Goal: Transaction & Acquisition: Purchase product/service

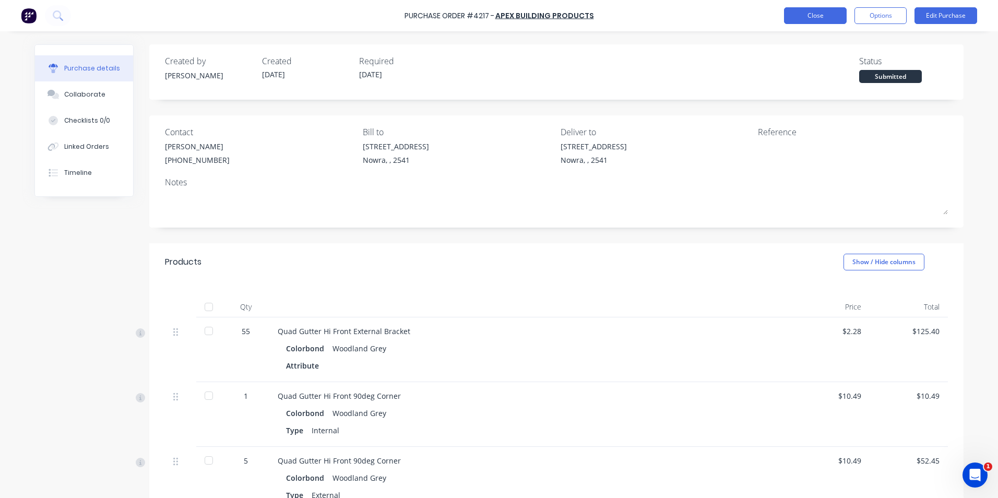
scroll to position [209, 0]
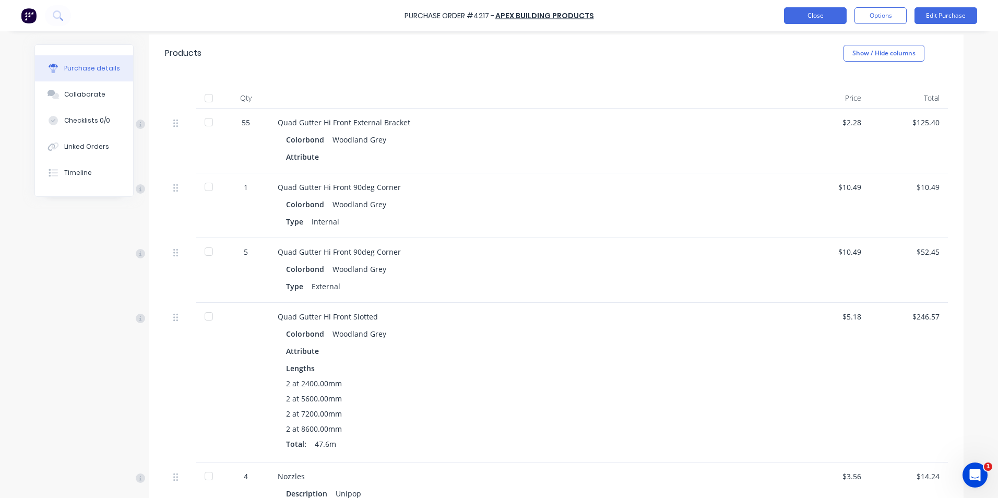
click at [825, 18] on button "Close" at bounding box center [815, 15] width 63 height 17
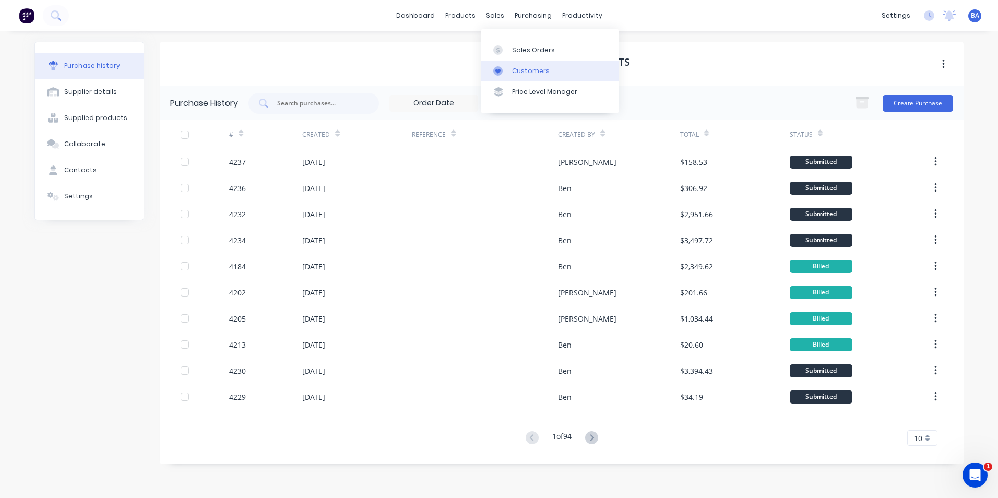
click at [511, 72] on link "Customers" at bounding box center [550, 71] width 138 height 21
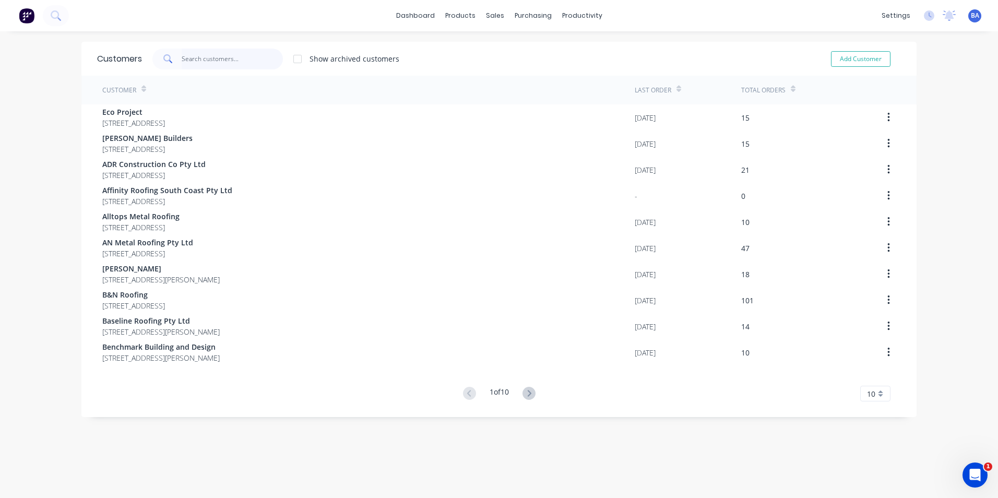
click at [223, 58] on input "text" at bounding box center [233, 59] width 102 height 21
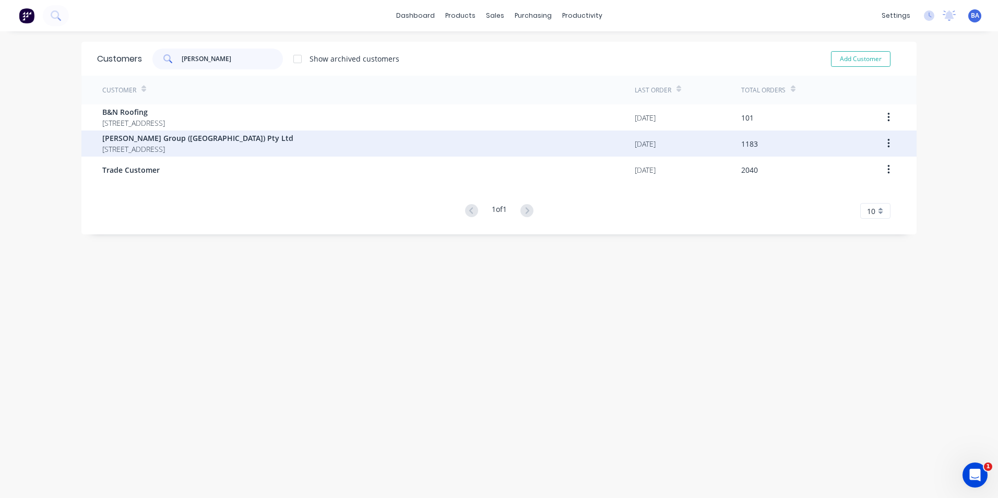
type input "[PERSON_NAME]"
click at [183, 145] on span "[STREET_ADDRESS]" at bounding box center [197, 149] width 191 height 11
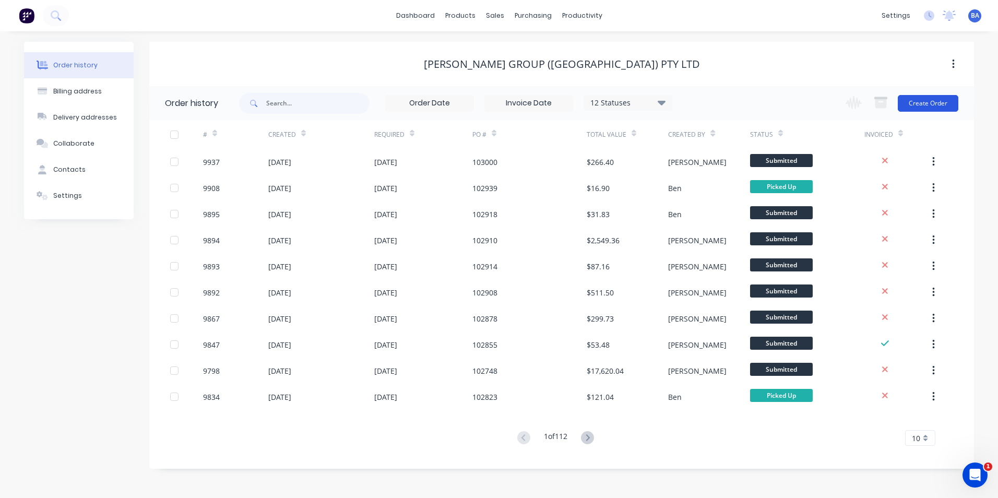
click at [913, 98] on button "Create Order" at bounding box center [928, 103] width 61 height 17
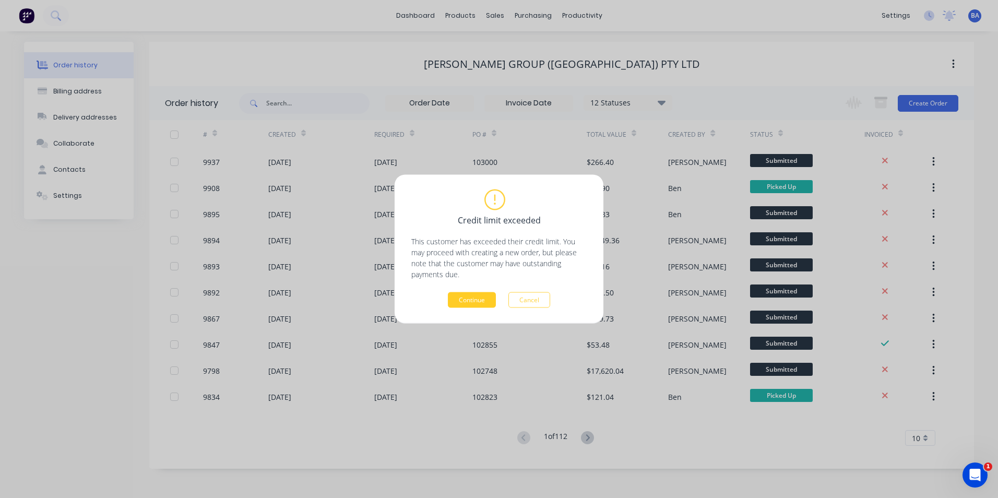
click at [480, 296] on button "Continue" at bounding box center [472, 300] width 48 height 16
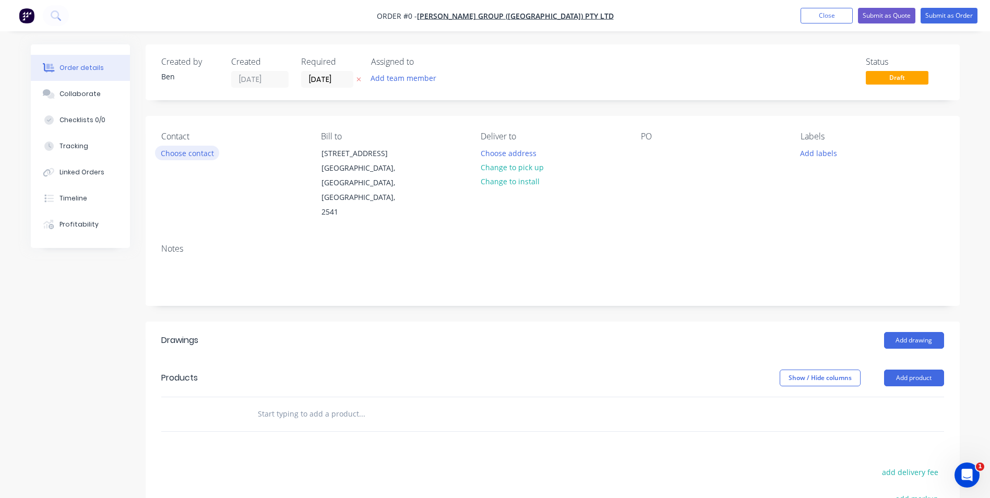
click at [180, 155] on button "Choose contact" at bounding box center [187, 153] width 64 height 14
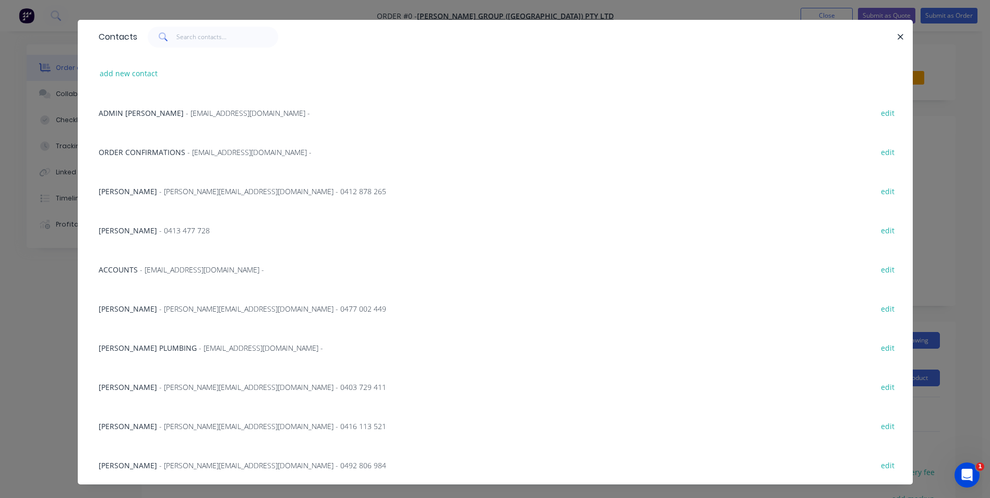
scroll to position [39, 0]
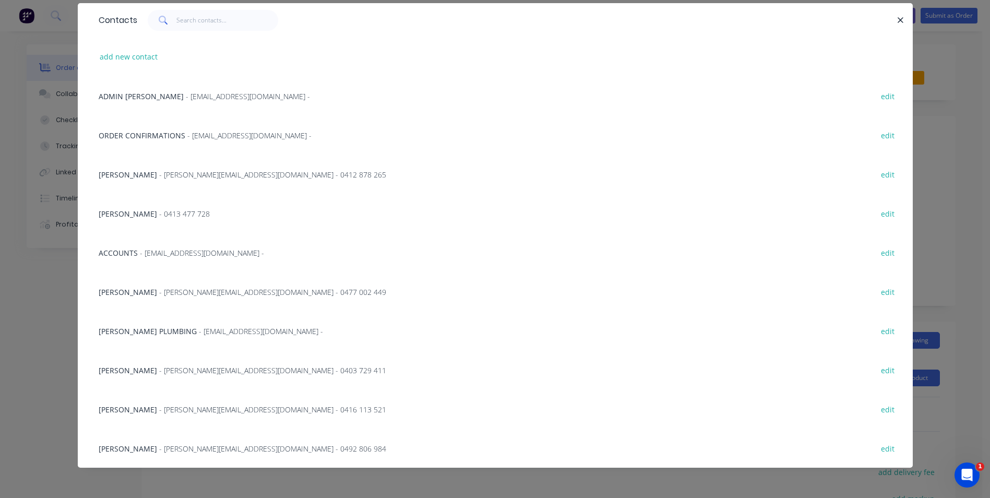
click at [119, 215] on span "[PERSON_NAME]" at bounding box center [128, 214] width 58 height 10
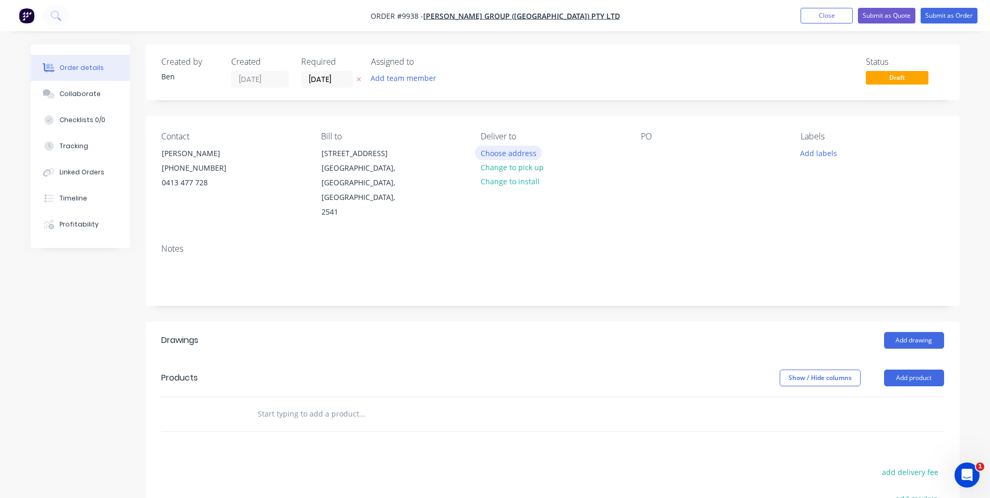
click at [523, 154] on button "Choose address" at bounding box center [508, 153] width 67 height 14
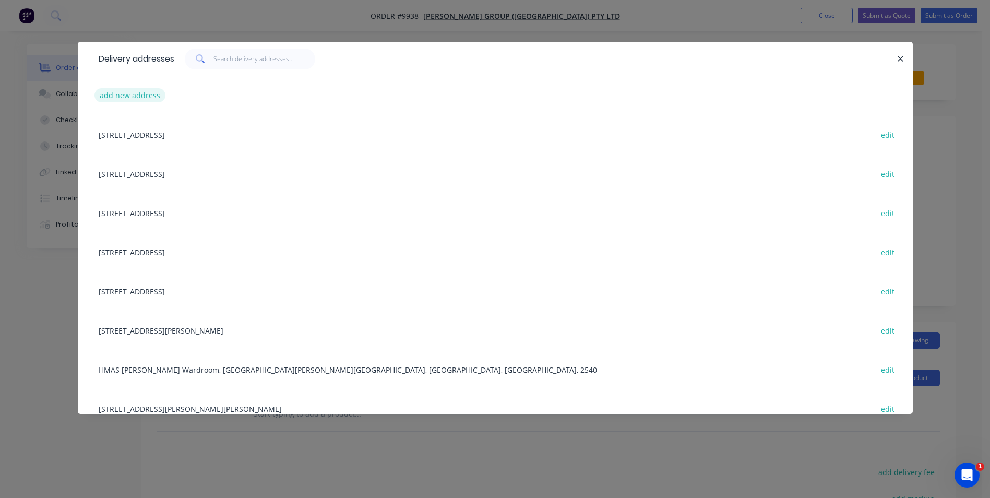
click at [135, 95] on button "add new address" at bounding box center [131, 95] width 72 height 14
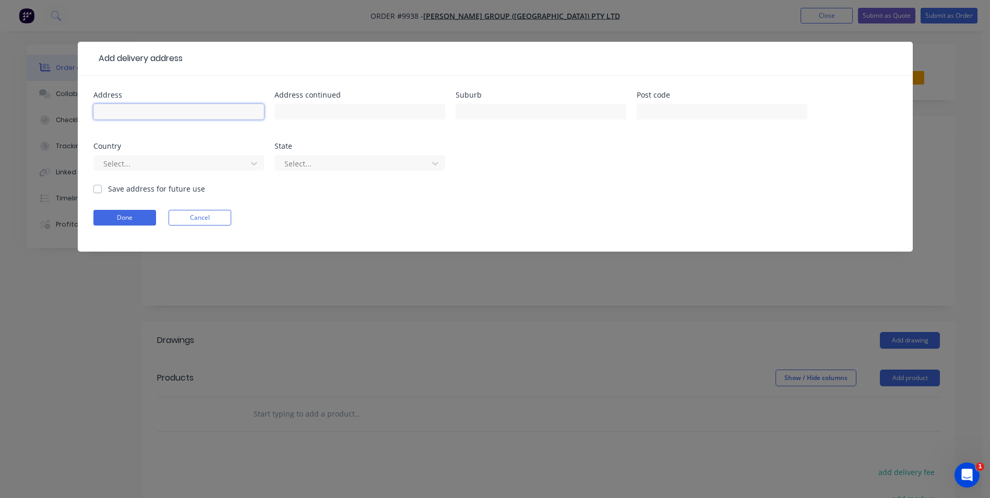
click at [135, 108] on input "text" at bounding box center [178, 112] width 171 height 16
click button "Done" at bounding box center [124, 218] width 63 height 16
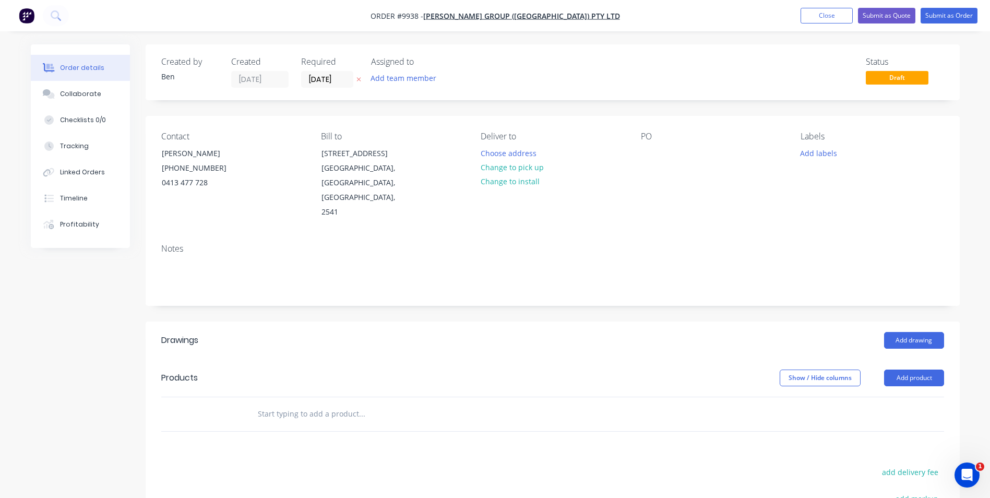
click at [475, 146] on button "Choose address" at bounding box center [508, 153] width 67 height 14
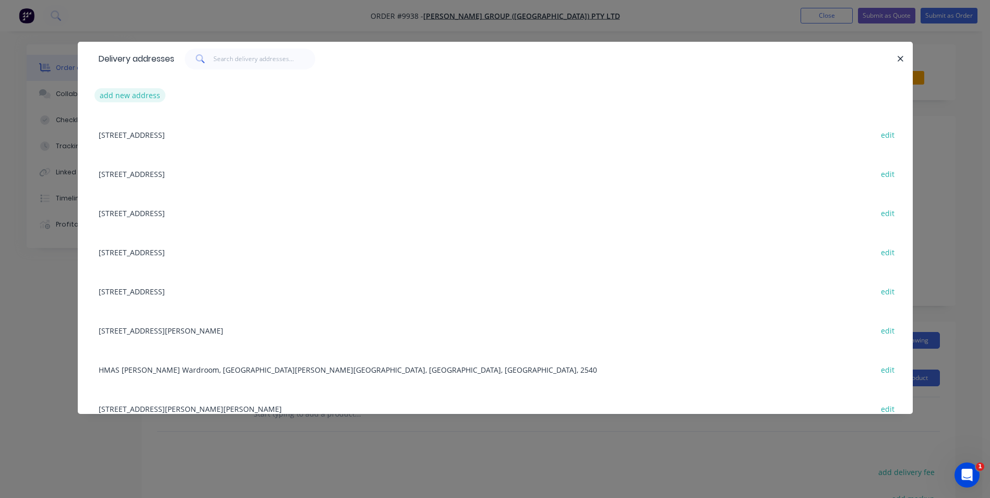
click at [113, 92] on button "add new address" at bounding box center [131, 95] width 72 height 14
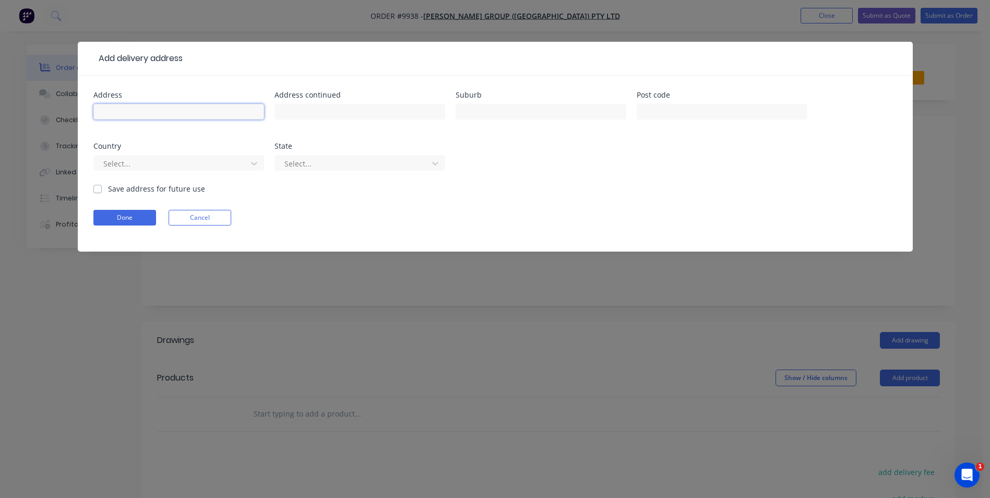
click at [140, 107] on input "text" at bounding box center [178, 112] width 171 height 16
type input "[STREET_ADDRESS]"
click at [482, 113] on input "text" at bounding box center [541, 112] width 171 height 16
type input "Nowra"
click at [119, 218] on button "Done" at bounding box center [124, 218] width 63 height 16
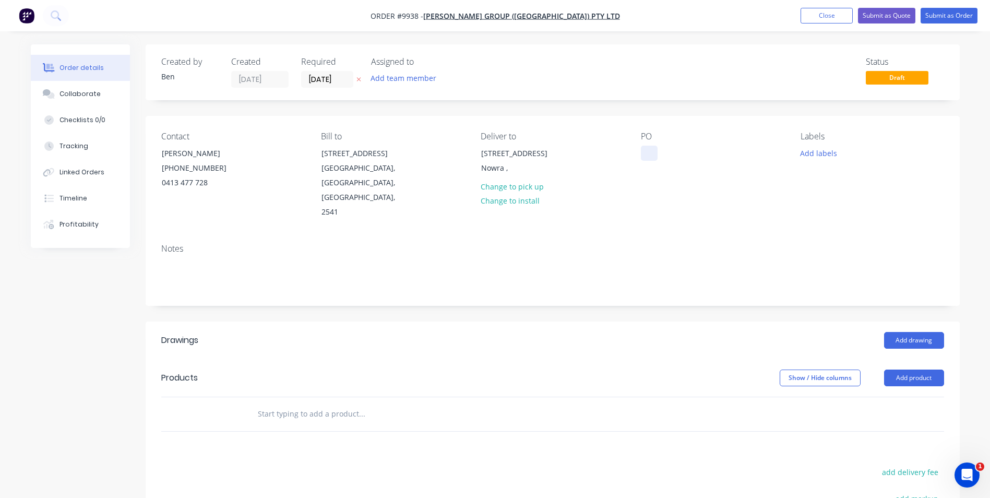
click at [650, 153] on div at bounding box center [649, 153] width 17 height 15
click at [917, 332] on button "Add drawing" at bounding box center [915, 340] width 60 height 17
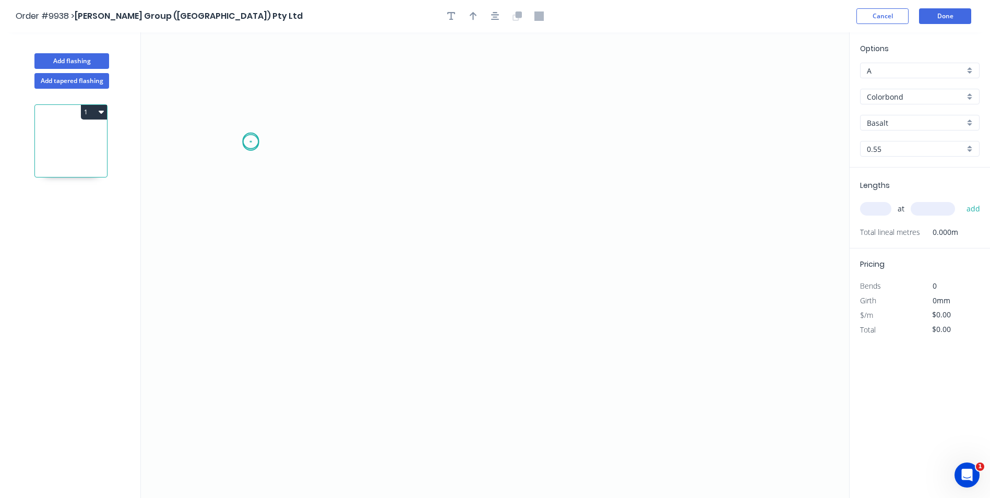
drag, startPoint x: 251, startPoint y: 141, endPoint x: 232, endPoint y: 217, distance: 78.0
click at [250, 144] on icon "0" at bounding box center [495, 265] width 709 height 466
click at [247, 308] on icon "0" at bounding box center [495, 265] width 709 height 466
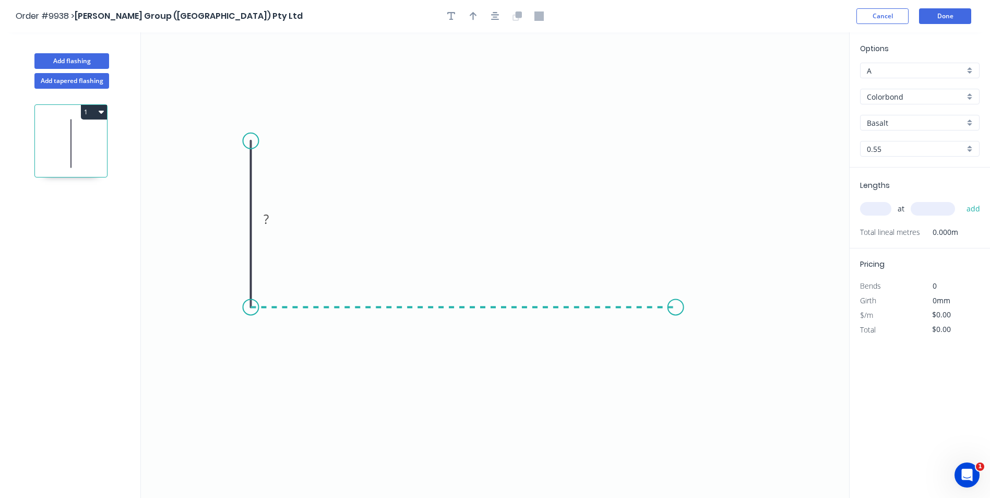
click at [676, 316] on icon "0 ?" at bounding box center [495, 265] width 709 height 466
click at [683, 335] on icon "0 ? ?" at bounding box center [495, 265] width 709 height 466
click at [225, 218] on rect at bounding box center [235, 218] width 34 height 21
click at [238, 224] on tspan "?" at bounding box center [235, 218] width 5 height 17
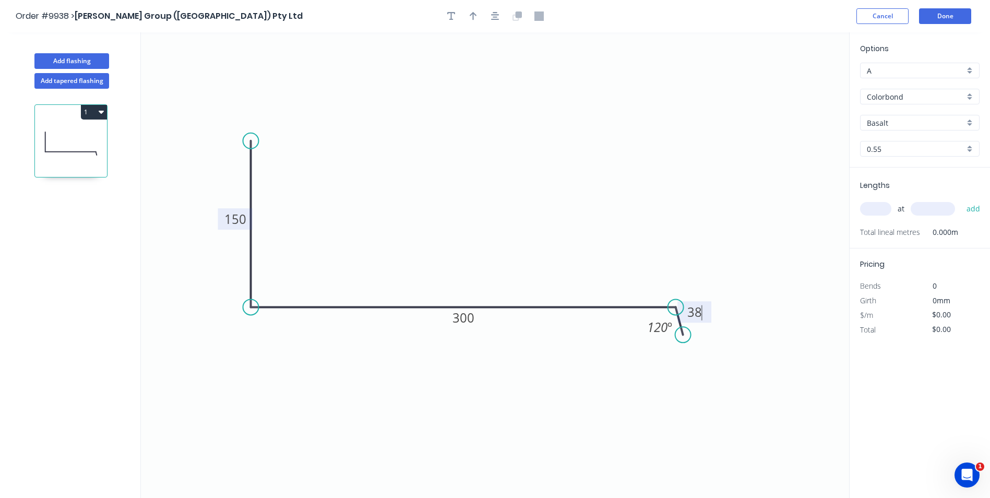
click at [453, 102] on icon "0 150 300 38 120 º" at bounding box center [495, 265] width 709 height 466
type input "$13.67"
click at [475, 14] on icon "button" at bounding box center [473, 16] width 7 height 8
drag, startPoint x: 795, startPoint y: 81, endPoint x: 455, endPoint y: 147, distance: 346.2
click at [455, 147] on icon at bounding box center [455, 134] width 9 height 33
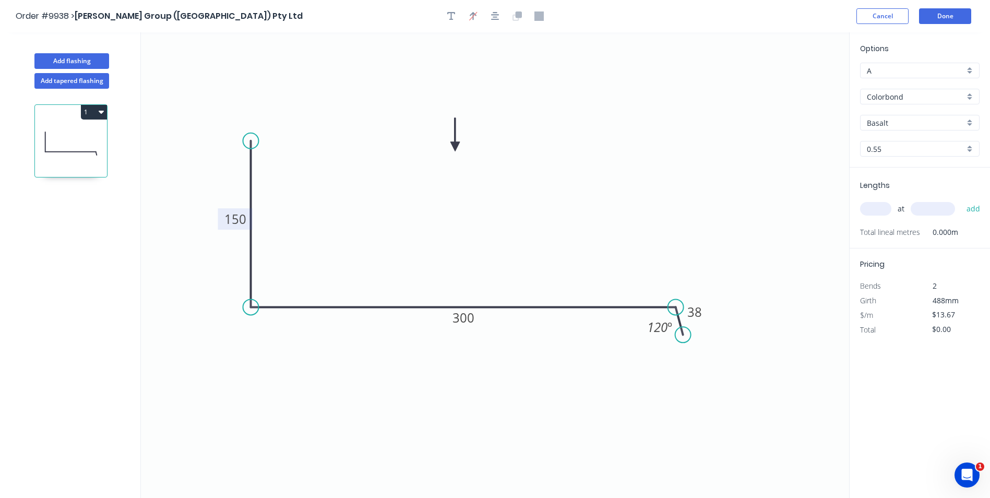
click at [901, 123] on input "Basalt" at bounding box center [916, 122] width 98 height 11
click at [904, 146] on div "Surfmist" at bounding box center [920, 143] width 119 height 18
type input "Surfmist"
click at [876, 209] on input "text" at bounding box center [875, 209] width 31 height 14
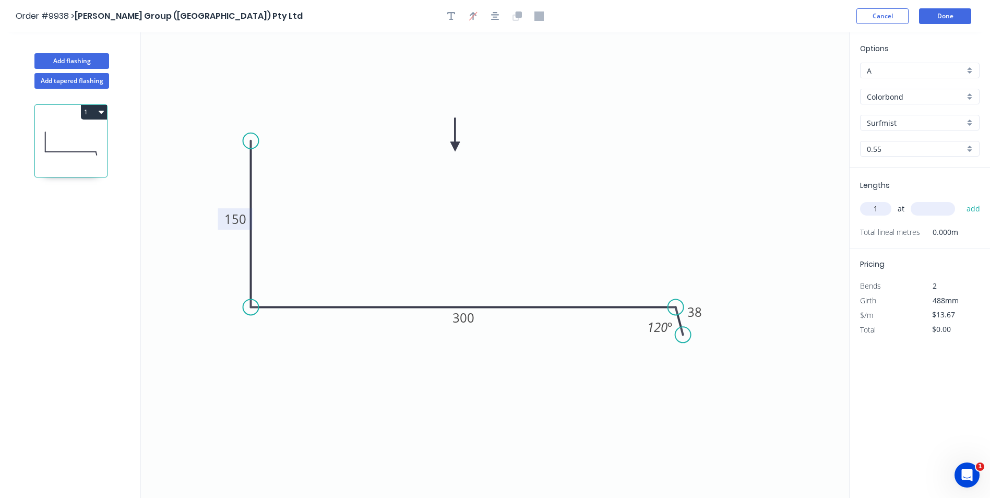
type input "1"
type input "1200"
click at [962, 200] on button "add" at bounding box center [974, 209] width 25 height 18
type input "$16.40"
click at [936, 18] on button "Done" at bounding box center [945, 16] width 52 height 16
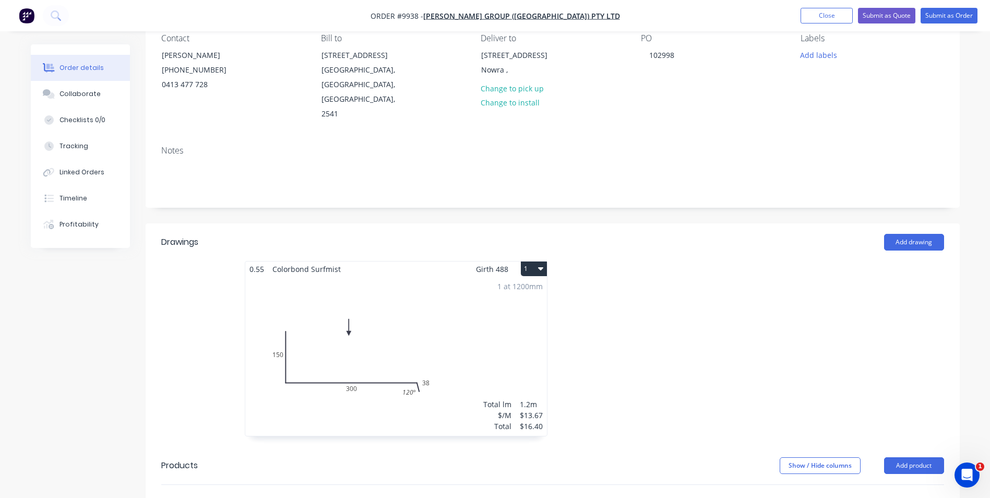
scroll to position [209, 0]
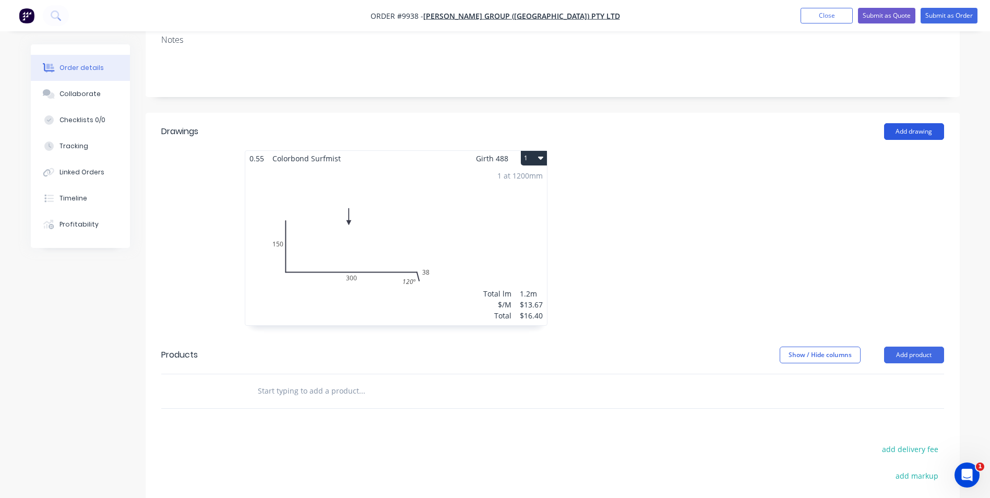
click at [923, 123] on button "Add drawing" at bounding box center [915, 131] width 60 height 17
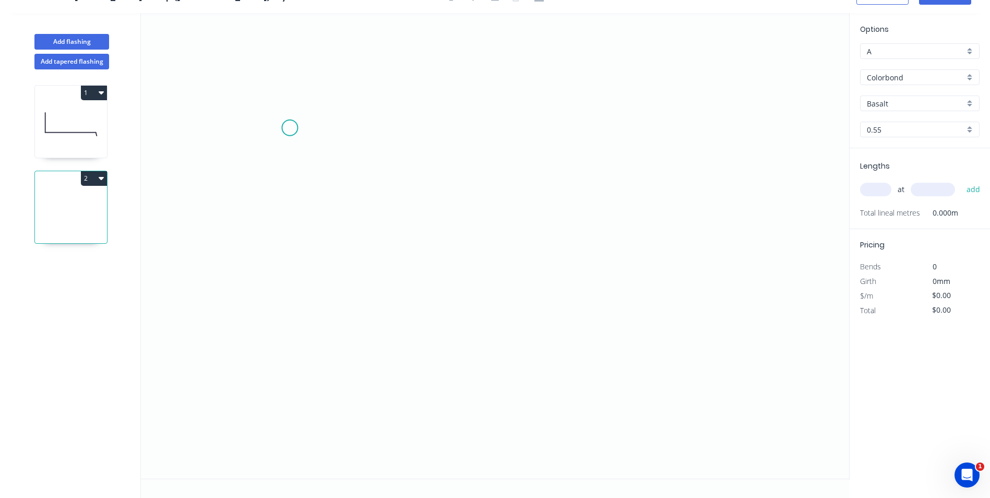
click at [290, 128] on icon "0" at bounding box center [495, 246] width 709 height 466
click at [287, 263] on icon "0" at bounding box center [495, 246] width 709 height 466
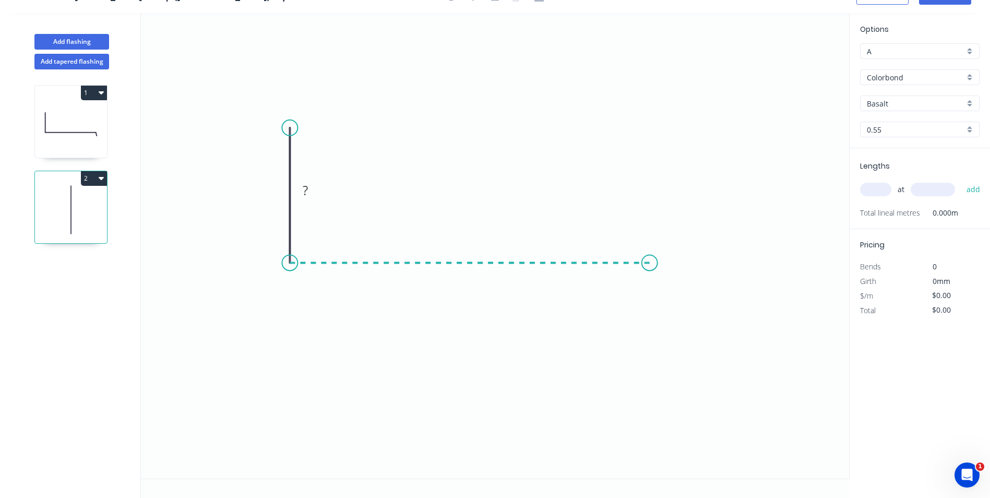
click at [653, 263] on icon "0 ?" at bounding box center [495, 246] width 709 height 466
click at [668, 299] on icon "0 ? ?" at bounding box center [495, 246] width 709 height 466
click at [274, 193] on tspan "?" at bounding box center [274, 190] width 5 height 17
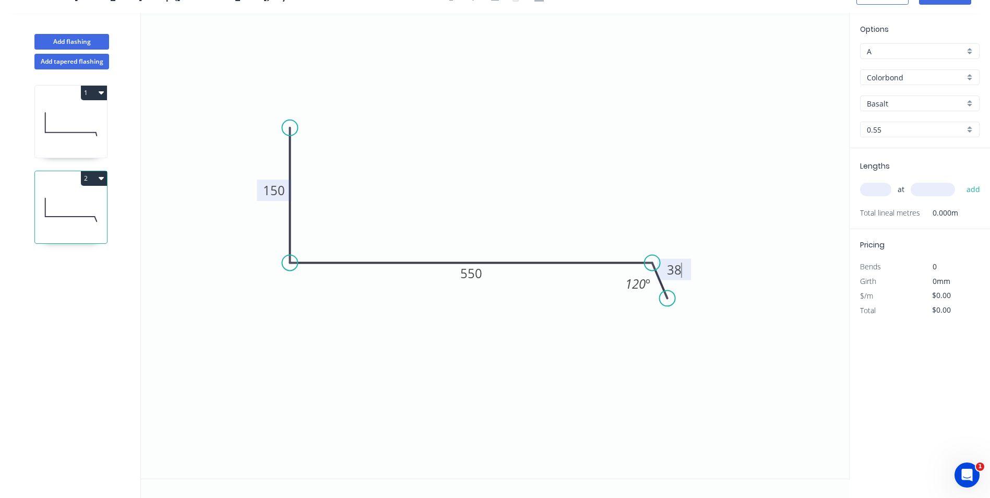
click at [463, 131] on icon "0 150 550 38 120 º" at bounding box center [495, 246] width 709 height 466
type input "$18.85"
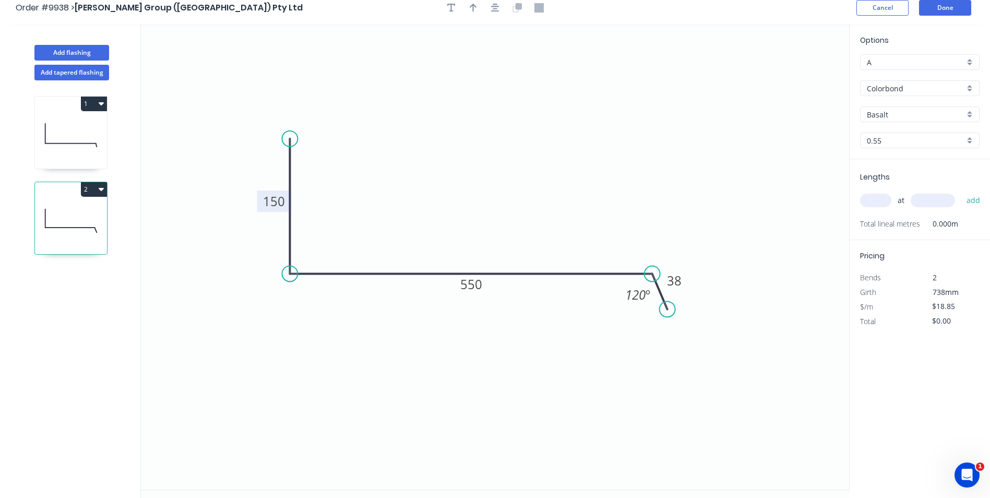
scroll to position [0, 0]
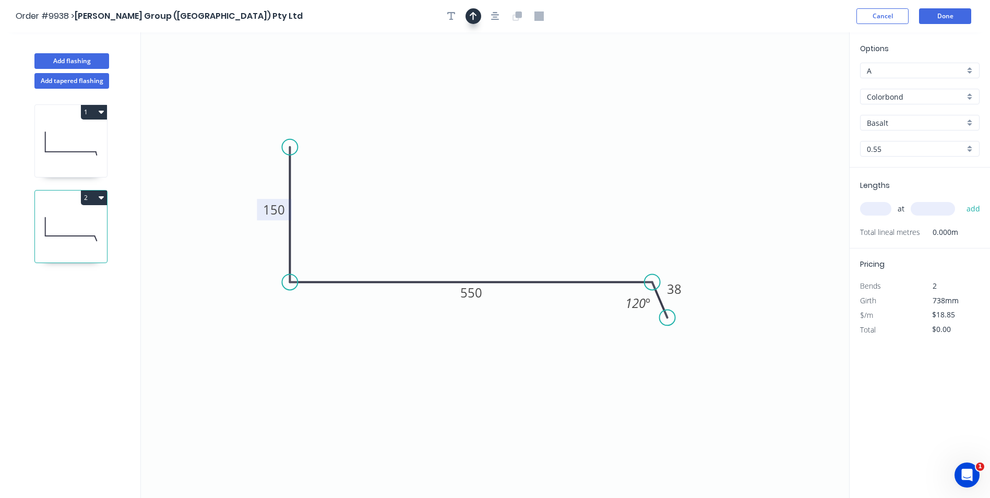
click at [474, 22] on button "button" at bounding box center [474, 16] width 16 height 16
drag, startPoint x: 795, startPoint y: 80, endPoint x: 476, endPoint y: 191, distance: 338.2
click at [476, 191] on icon at bounding box center [475, 178] width 9 height 33
click at [935, 122] on input "Basalt" at bounding box center [916, 122] width 98 height 11
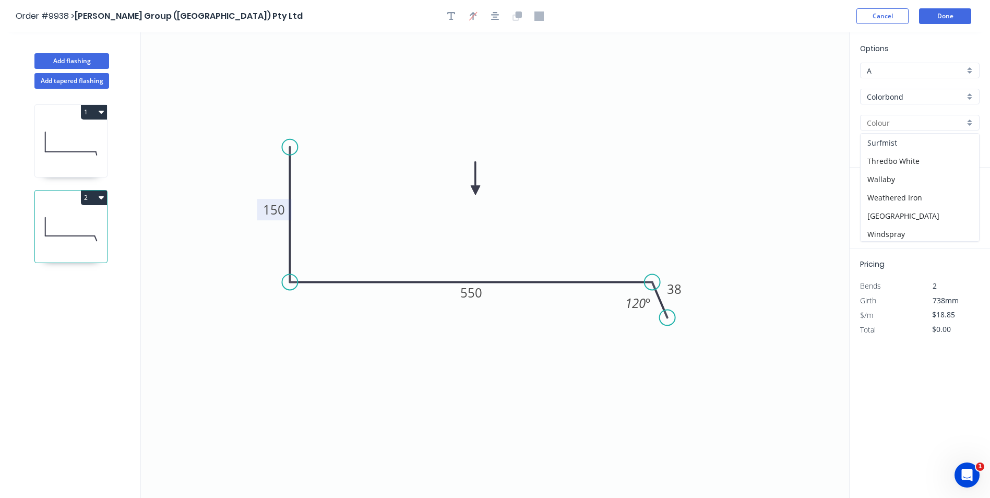
click at [898, 144] on div "Surfmist" at bounding box center [920, 143] width 119 height 18
type input "Surfmist"
click at [878, 208] on input "text" at bounding box center [875, 209] width 31 height 14
type input "1"
type input "1200"
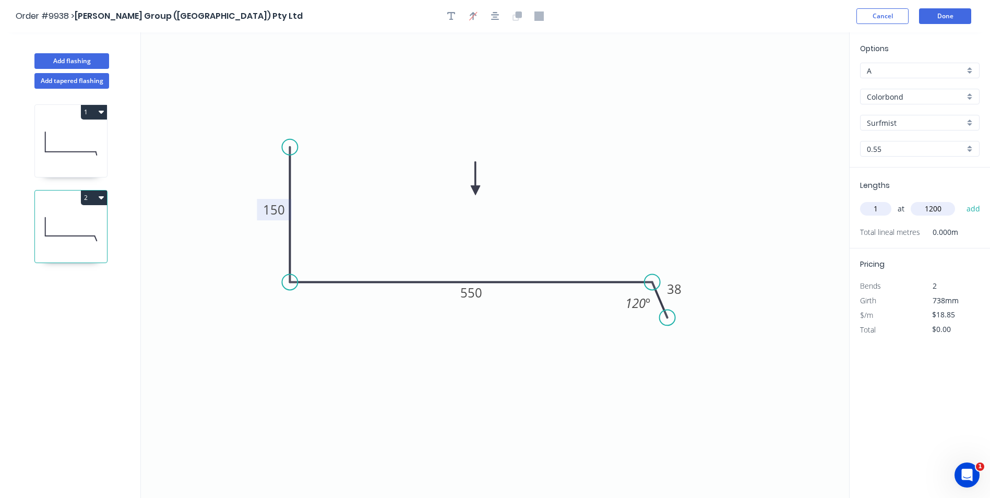
click at [962, 200] on button "add" at bounding box center [974, 209] width 25 height 18
type input "$22.62"
click at [928, 11] on button "Done" at bounding box center [945, 16] width 52 height 16
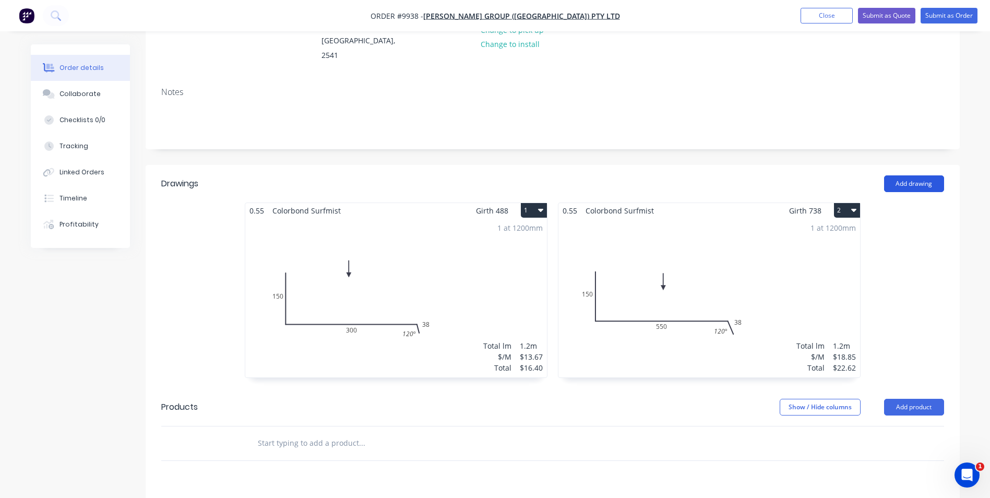
click at [910, 175] on button "Add drawing" at bounding box center [915, 183] width 60 height 17
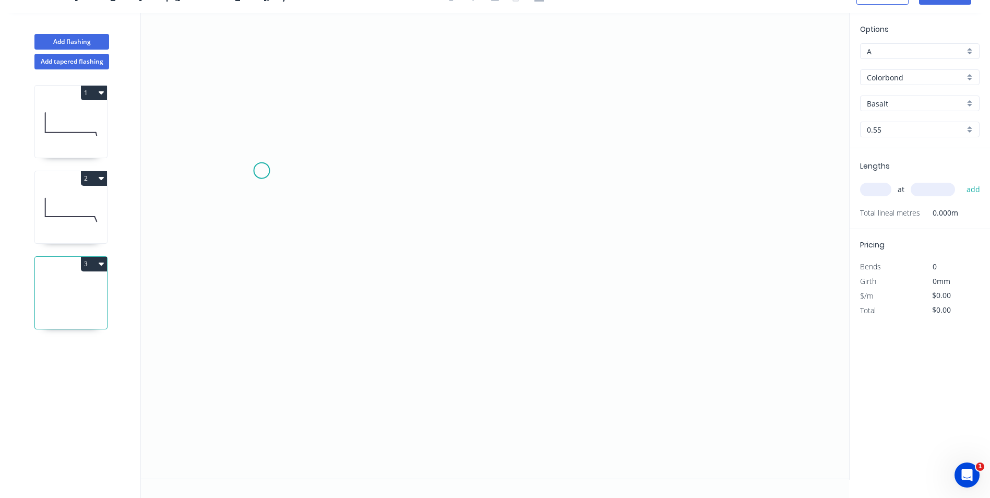
click at [264, 168] on icon "0" at bounding box center [495, 246] width 709 height 466
click at [264, 337] on icon "0" at bounding box center [495, 246] width 709 height 466
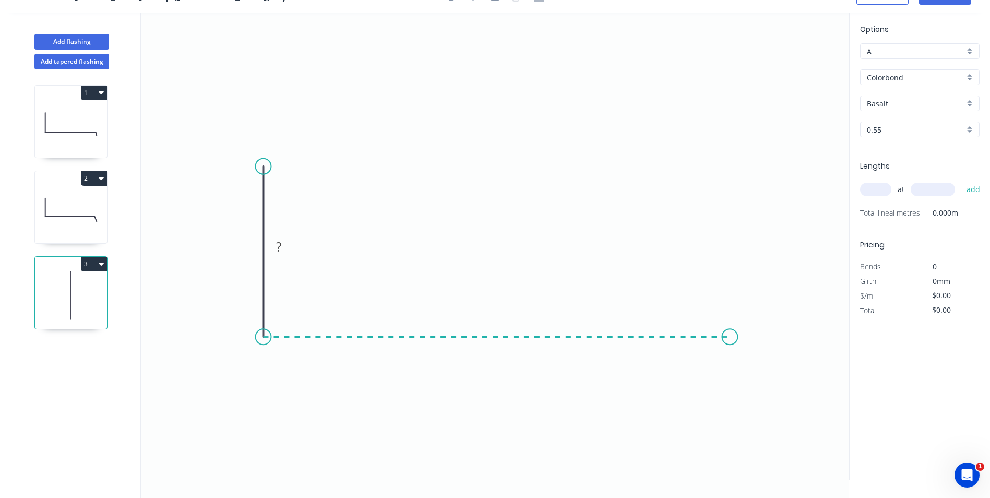
click at [730, 344] on icon "0 ?" at bounding box center [495, 246] width 709 height 466
click at [753, 375] on icon "0 ? ?" at bounding box center [495, 246] width 709 height 466
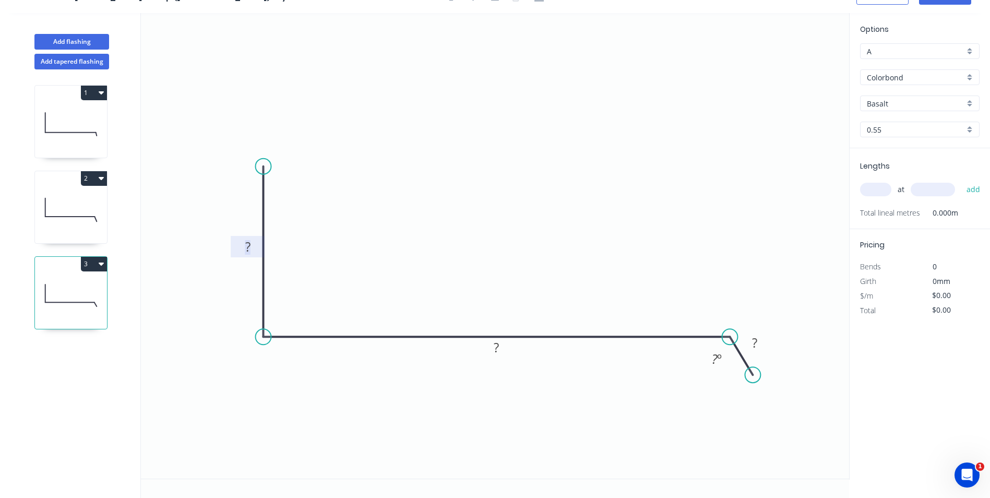
click at [240, 246] on rect at bounding box center [248, 247] width 21 height 15
click at [356, 94] on icon "0 150 365 38 120 º" at bounding box center [495, 246] width 709 height 466
type input "$15.52"
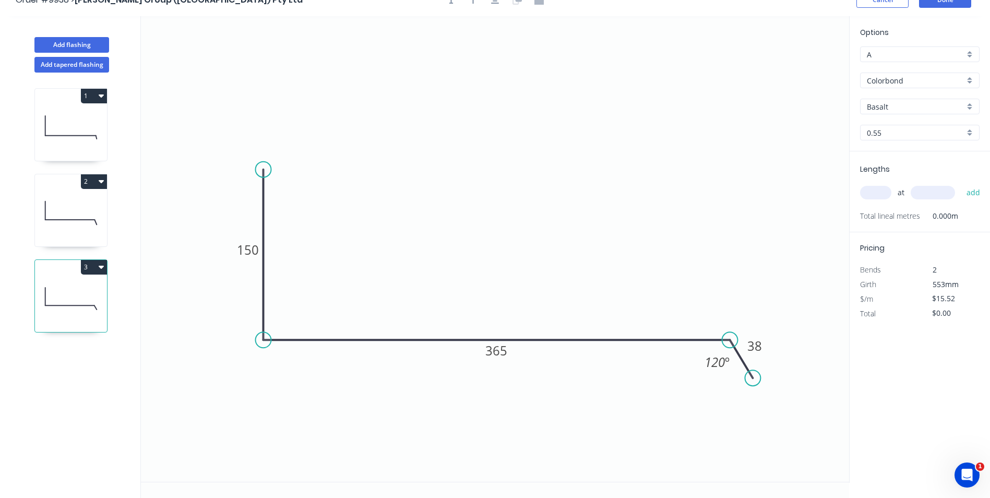
scroll to position [0, 0]
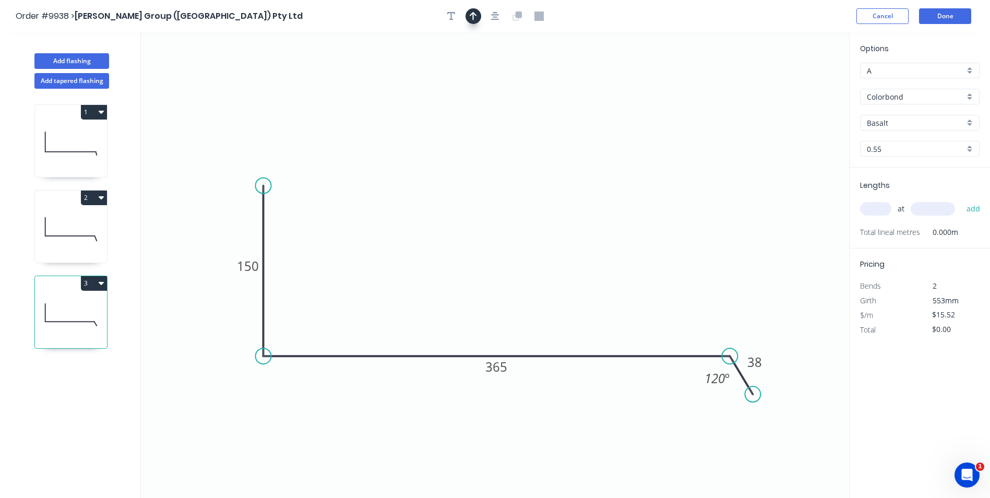
click at [470, 17] on icon "button" at bounding box center [473, 15] width 7 height 9
drag, startPoint x: 798, startPoint y: 82, endPoint x: 533, endPoint y: 221, distance: 299.2
click at [496, 241] on icon at bounding box center [495, 229] width 9 height 33
click at [896, 124] on input "Basalt" at bounding box center [916, 122] width 98 height 11
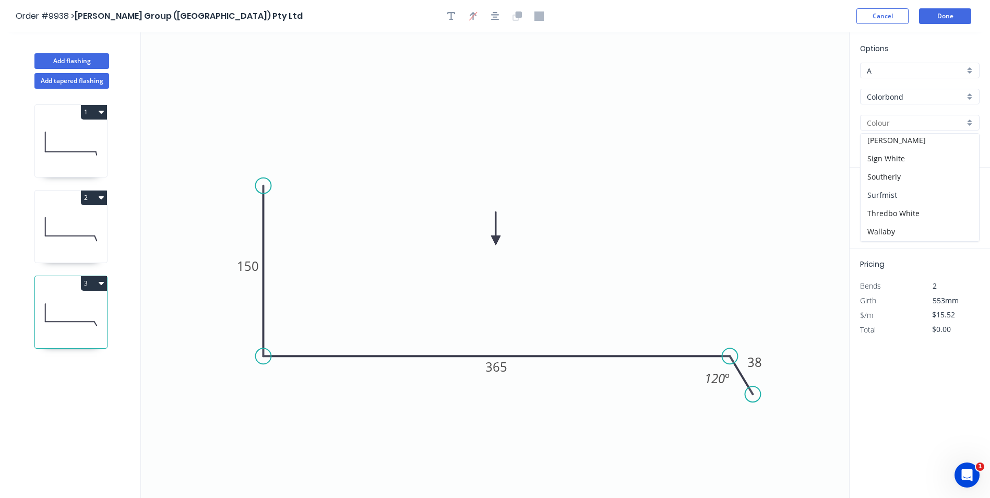
click at [901, 196] on div "Surfmist" at bounding box center [920, 195] width 119 height 18
type input "Surfmist"
click at [877, 210] on input "text" at bounding box center [875, 209] width 31 height 14
type input "1"
type input "1200"
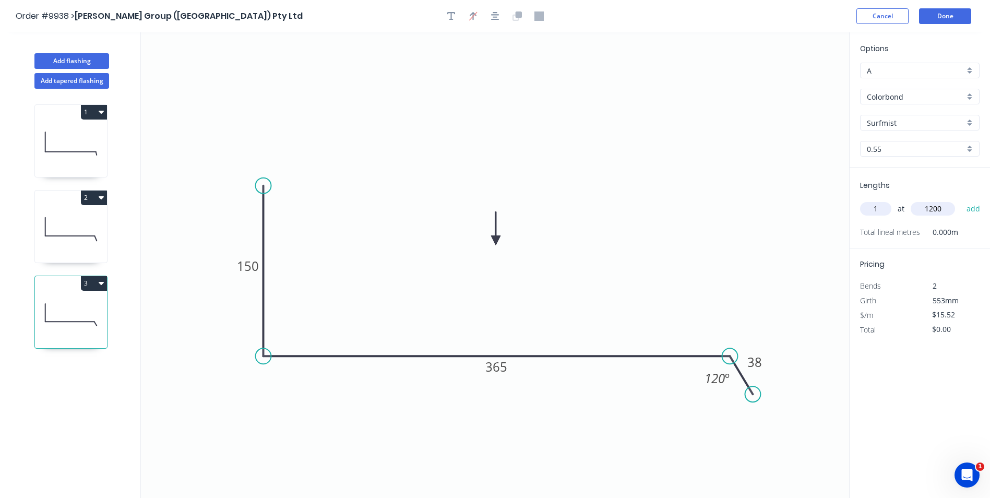
click at [962, 200] on button "add" at bounding box center [974, 209] width 25 height 18
type input "$18.62"
click at [939, 16] on button "Done" at bounding box center [945, 16] width 52 height 16
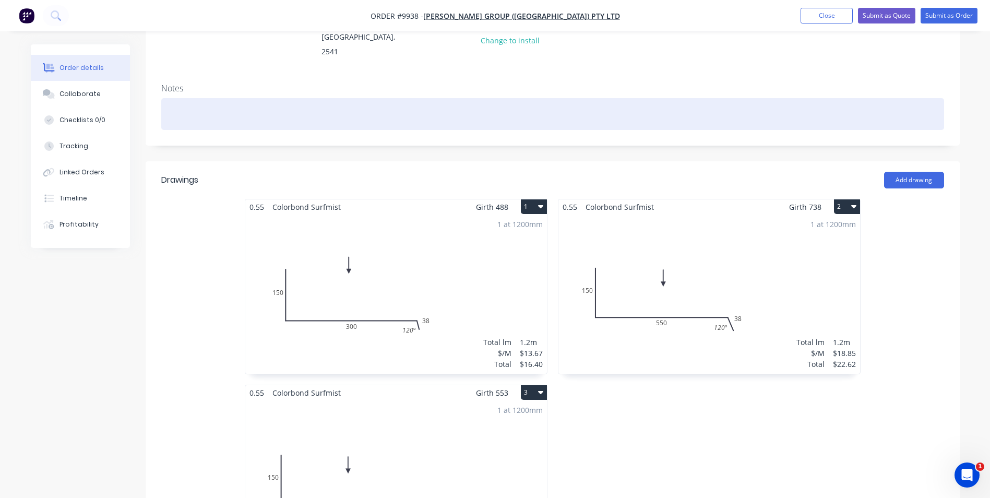
scroll to position [261, 0]
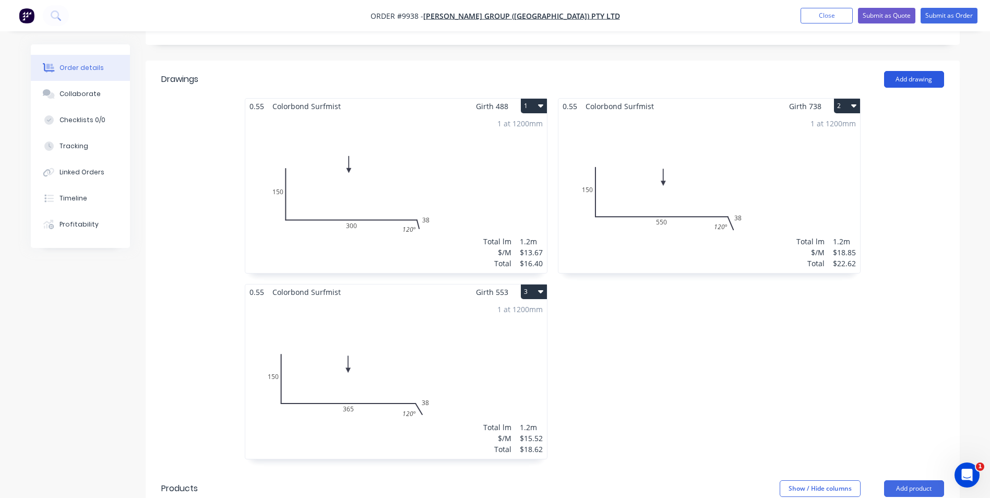
click at [906, 71] on button "Add drawing" at bounding box center [915, 79] width 60 height 17
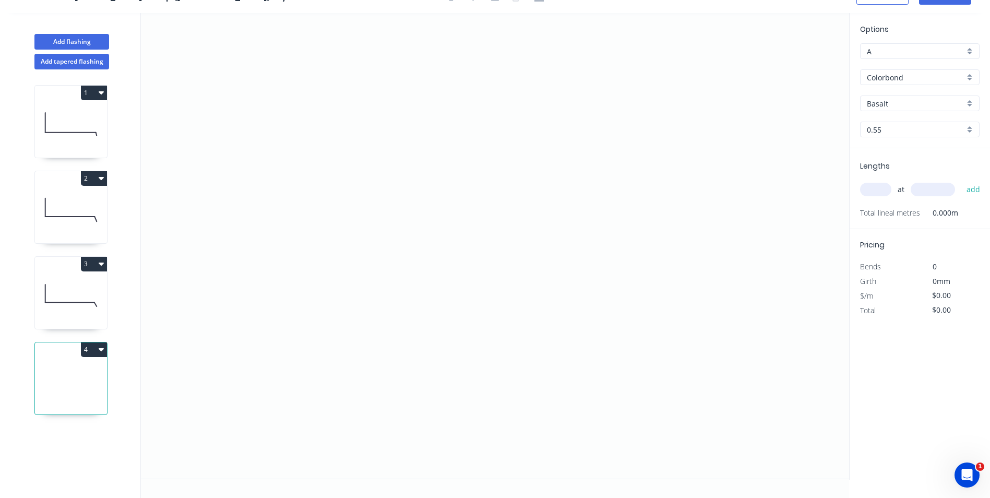
scroll to position [19, 0]
click at [275, 123] on icon "0" at bounding box center [495, 246] width 709 height 466
click at [274, 331] on icon "0" at bounding box center [495, 246] width 709 height 466
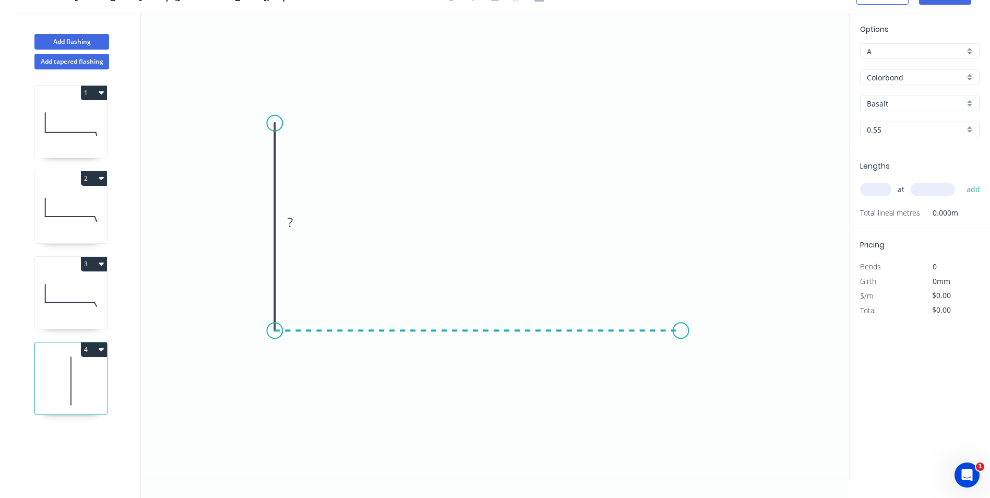
click at [681, 333] on icon "0 ?" at bounding box center [495, 246] width 709 height 466
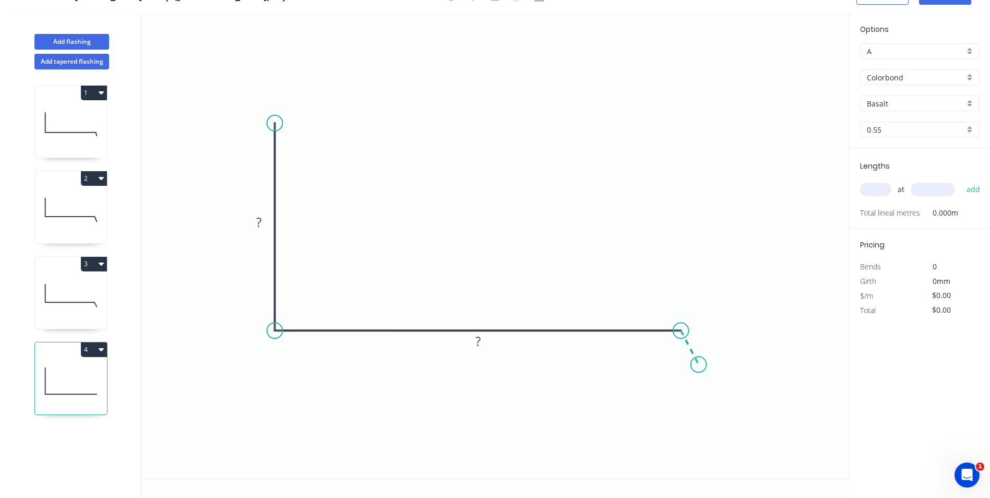
click at [699, 365] on icon "0 ? ?" at bounding box center [495, 246] width 709 height 466
click at [257, 219] on tspan "?" at bounding box center [259, 222] width 5 height 17
click at [399, 133] on icon "0 150 375 38 120 º" at bounding box center [495, 246] width 709 height 466
type input "$15.52"
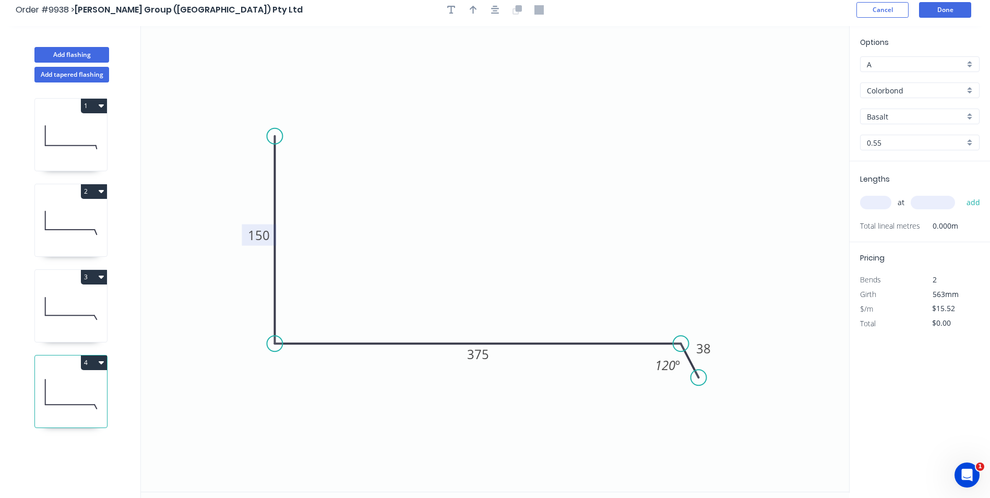
scroll to position [0, 0]
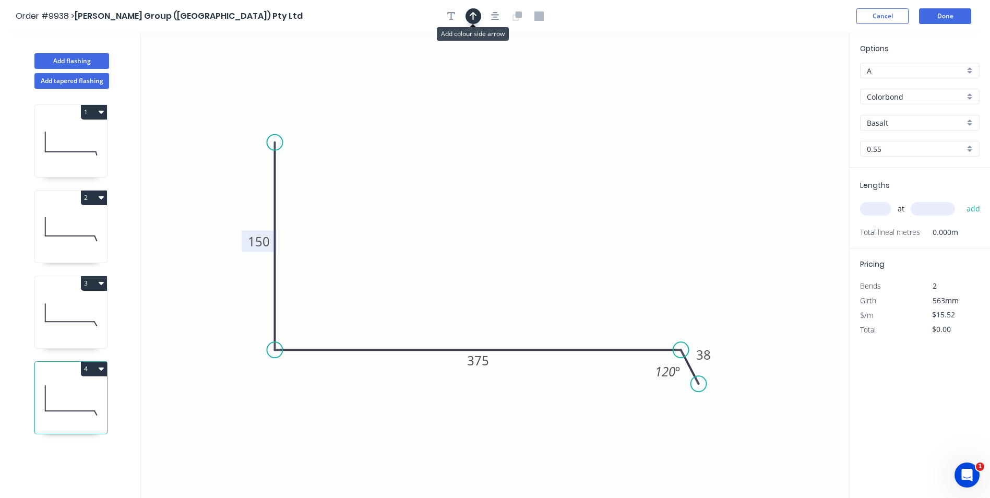
click at [473, 15] on icon "button" at bounding box center [473, 15] width 7 height 9
drag, startPoint x: 797, startPoint y: 81, endPoint x: 493, endPoint y: 221, distance: 334.8
click at [493, 221] on icon at bounding box center [492, 208] width 9 height 33
click at [896, 121] on input "Basalt" at bounding box center [916, 122] width 98 height 11
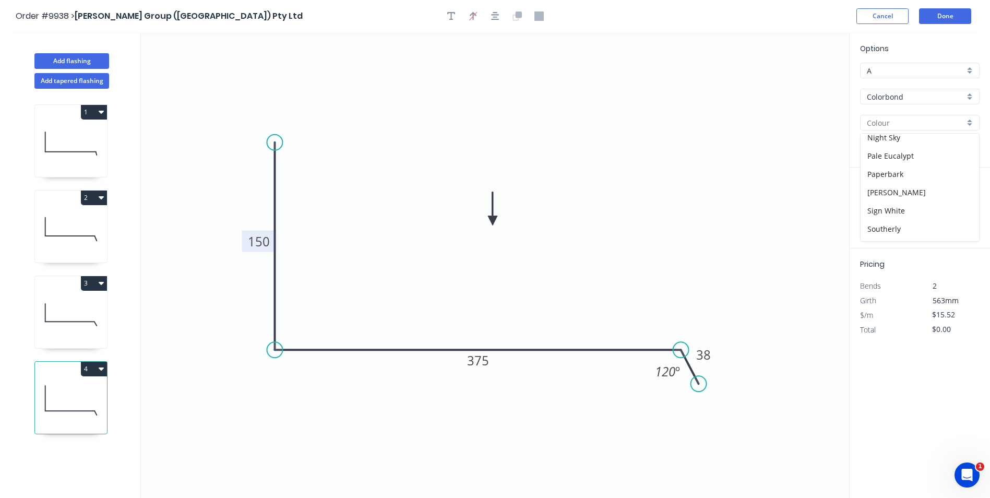
scroll to position [313, 0]
click at [903, 191] on div "Surfmist" at bounding box center [920, 195] width 119 height 18
type input "Surfmist"
click at [871, 206] on input "text" at bounding box center [875, 209] width 31 height 14
type input "1"
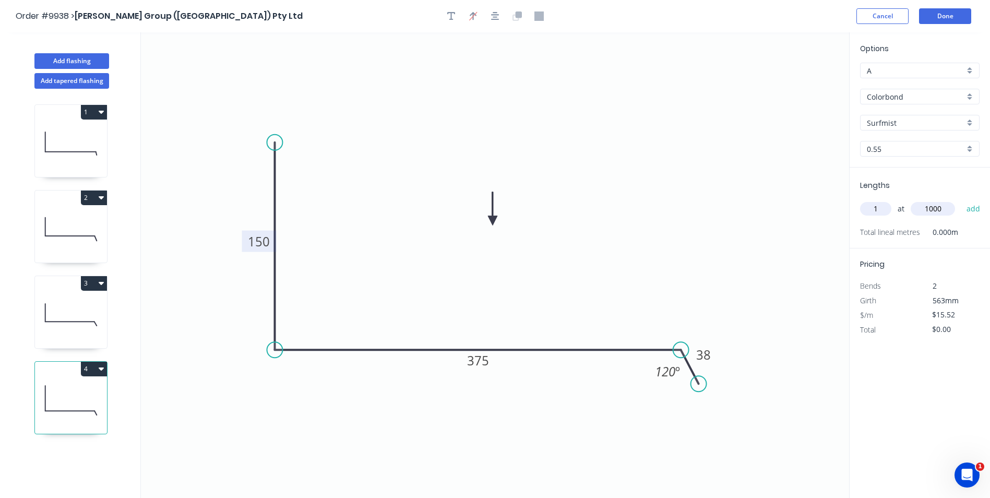
type input "1000"
click at [962, 200] on button "add" at bounding box center [974, 209] width 25 height 18
type input "$15.52"
type input "1"
type input "1200"
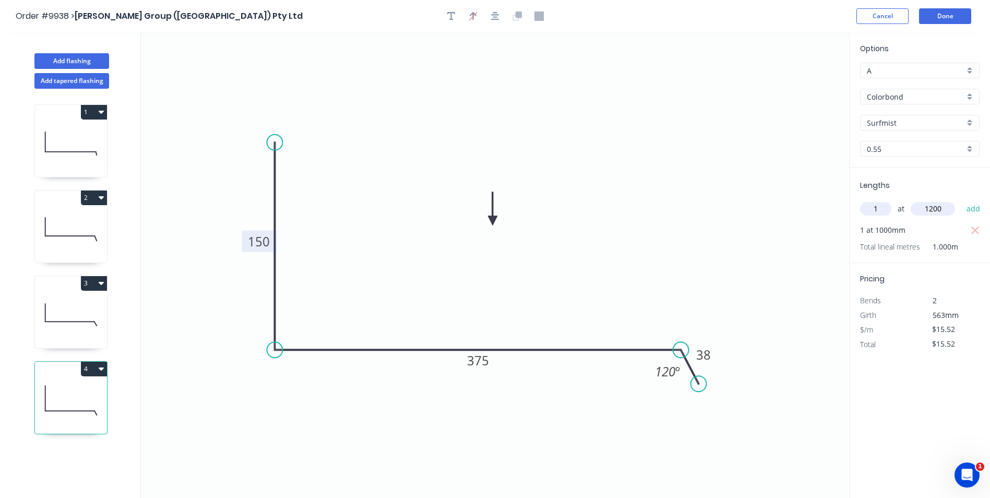
click at [962, 200] on button "add" at bounding box center [974, 209] width 25 height 18
type input "$34.14"
click at [946, 13] on button "Done" at bounding box center [945, 16] width 52 height 16
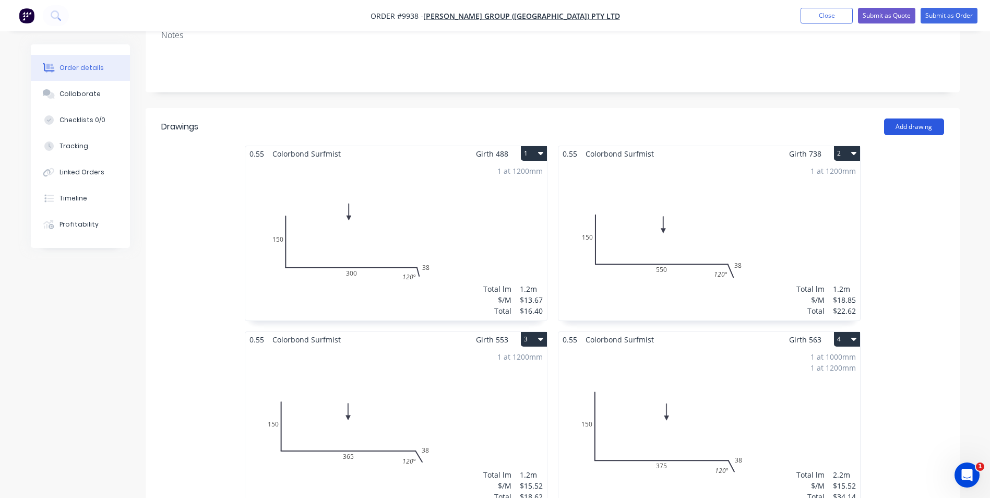
scroll to position [104, 0]
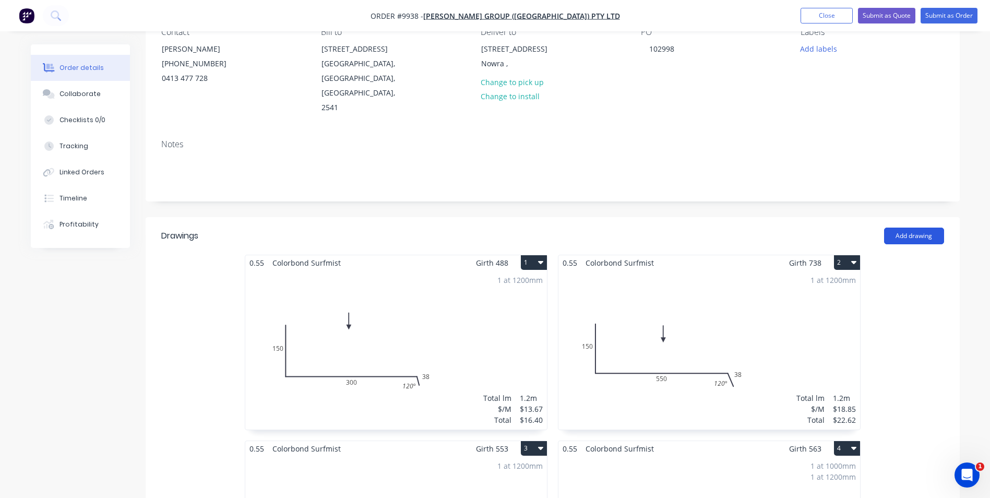
click at [913, 228] on button "Add drawing" at bounding box center [915, 236] width 60 height 17
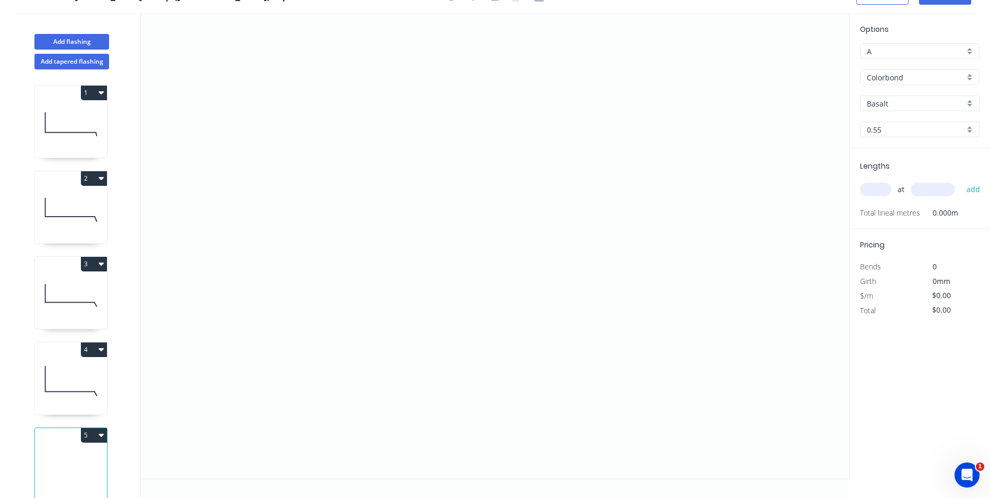
scroll to position [19, 0]
drag, startPoint x: 265, startPoint y: 148, endPoint x: 267, endPoint y: 271, distance: 123.2
click at [265, 149] on icon "0" at bounding box center [495, 246] width 709 height 466
click at [269, 333] on icon "0" at bounding box center [495, 246] width 709 height 466
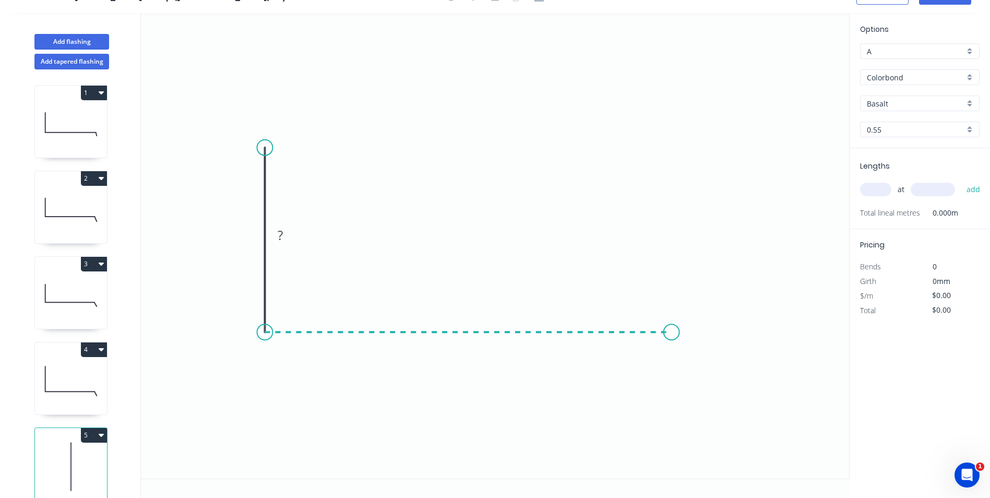
click at [672, 332] on icon "0 ?" at bounding box center [495, 246] width 709 height 466
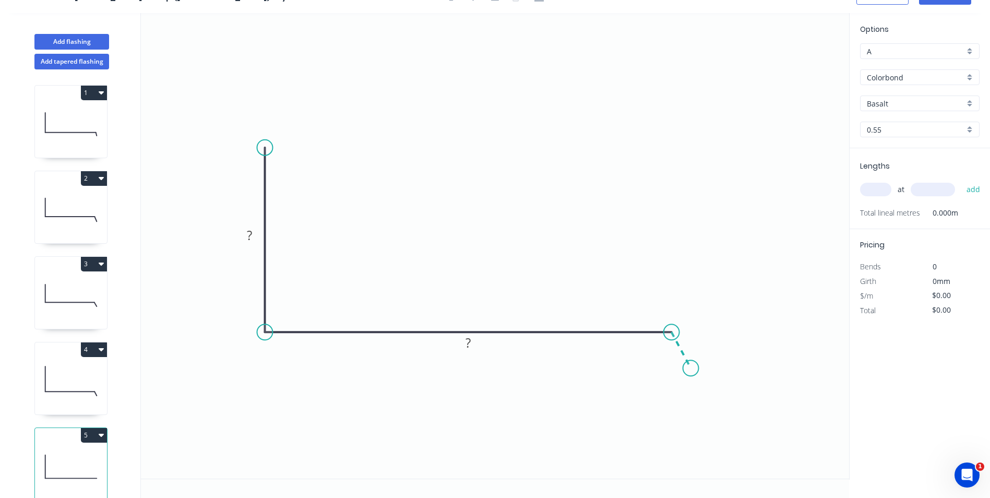
click at [691, 369] on icon "0 ? ?" at bounding box center [495, 246] width 709 height 466
click at [254, 239] on rect at bounding box center [249, 236] width 21 height 15
drag, startPoint x: 413, startPoint y: 88, endPoint x: 411, endPoint y: 93, distance: 5.6
click at [413, 89] on icon "0 150 760 38 120 º" at bounding box center [495, 246] width 709 height 466
type input "$24.41"
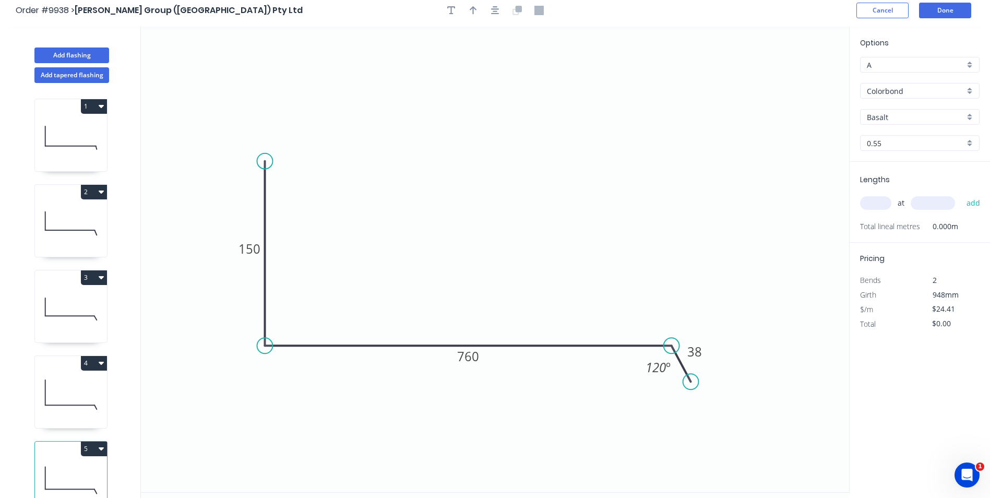
scroll to position [0, 0]
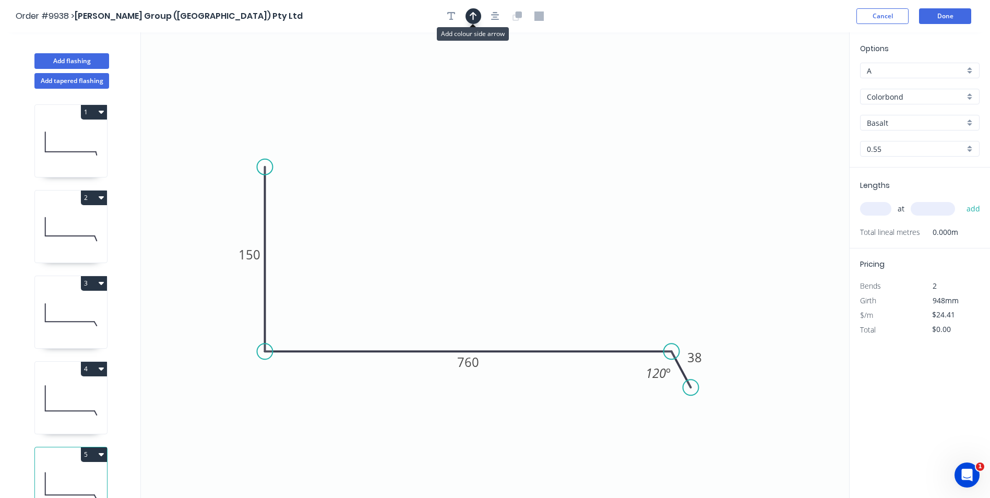
click at [474, 20] on icon "button" at bounding box center [473, 15] width 7 height 9
drag, startPoint x: 782, startPoint y: 91, endPoint x: 465, endPoint y: 244, distance: 351.7
click at [465, 244] on icon at bounding box center [465, 231] width 9 height 33
click at [895, 119] on input "Basalt" at bounding box center [916, 122] width 98 height 11
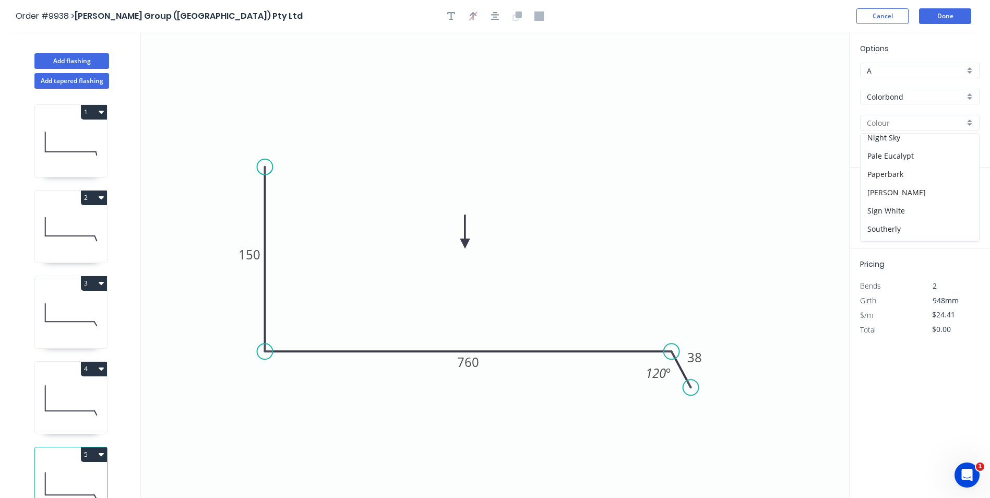
scroll to position [313, 0]
click at [898, 190] on div "Surfmist" at bounding box center [920, 195] width 119 height 18
type input "Surfmist"
click at [873, 205] on input "text" at bounding box center [875, 209] width 31 height 14
type input "1"
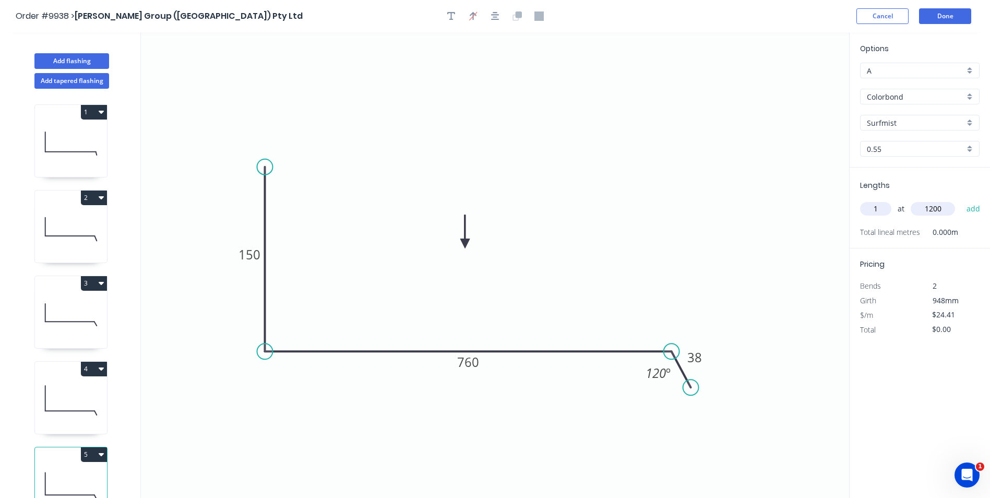
type input "1200"
click at [962, 200] on button "add" at bounding box center [974, 209] width 25 height 18
type input "$29.29"
click at [944, 17] on button "Done" at bounding box center [945, 16] width 52 height 16
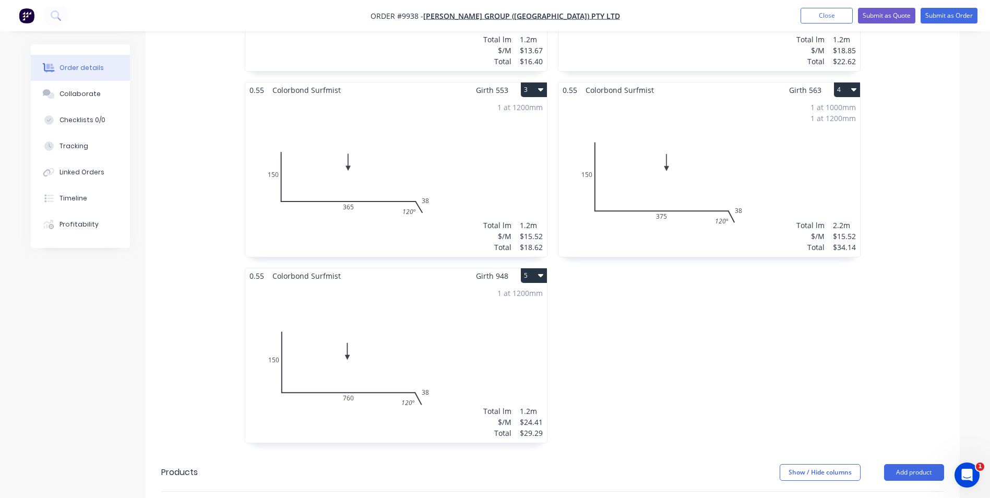
scroll to position [627, 0]
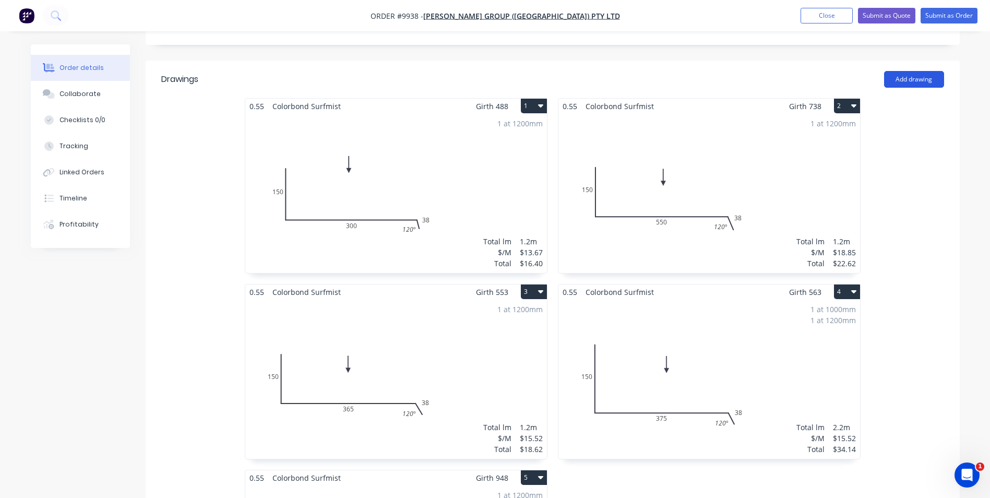
click at [901, 71] on button "Add drawing" at bounding box center [915, 79] width 60 height 17
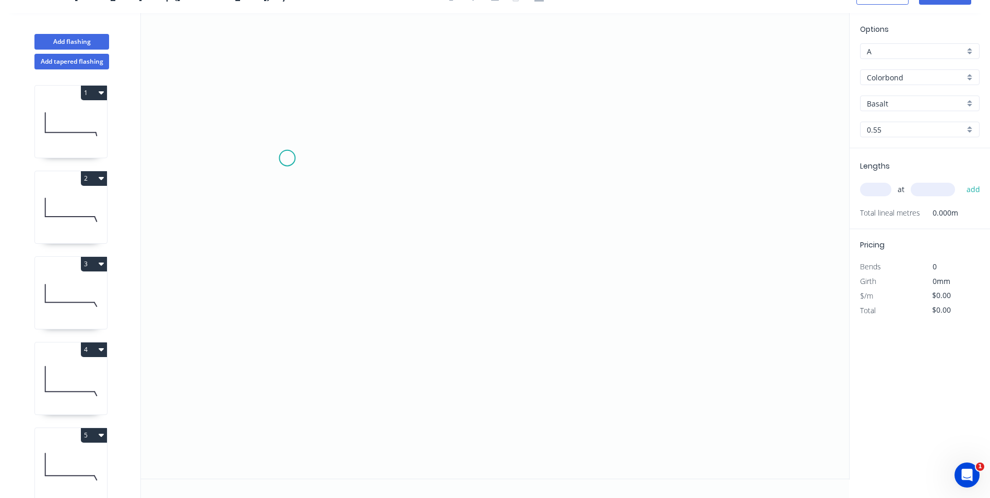
drag, startPoint x: 287, startPoint y: 158, endPoint x: 270, endPoint y: 288, distance: 131.1
click at [285, 169] on icon "0" at bounding box center [495, 246] width 709 height 466
click at [282, 355] on icon "0 ?" at bounding box center [495, 246] width 709 height 466
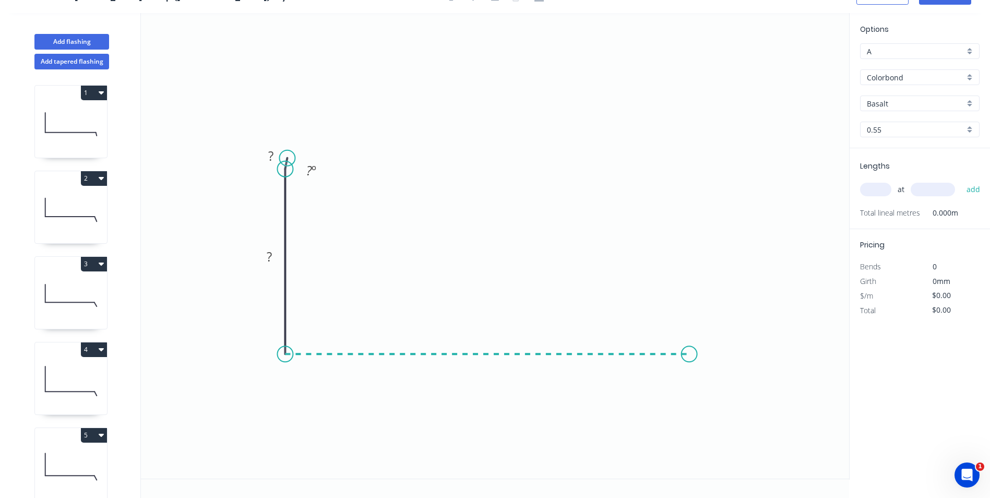
click at [690, 361] on icon "0 ? ? ? º" at bounding box center [495, 246] width 709 height 466
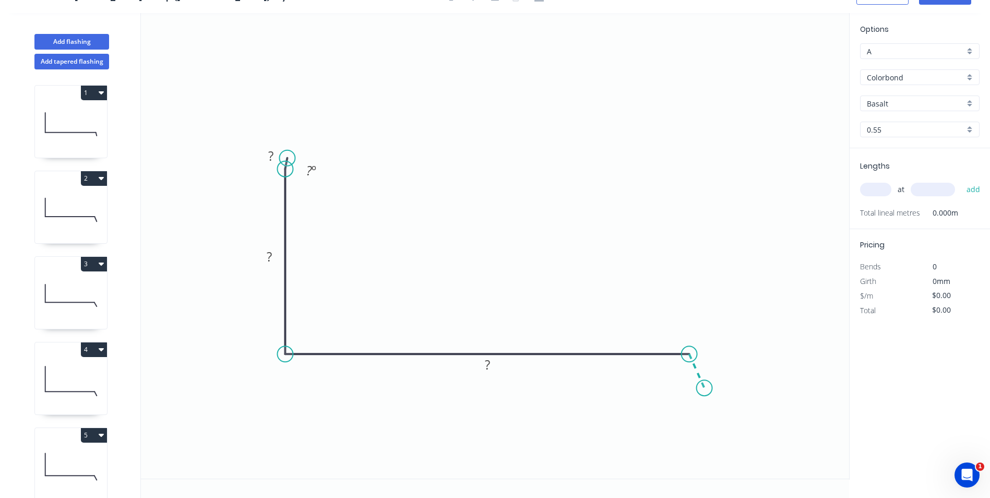
click at [705, 388] on icon "0 ? ? ? ? º" at bounding box center [495, 246] width 709 height 466
drag, startPoint x: 273, startPoint y: 255, endPoint x: 238, endPoint y: 194, distance: 70.4
click at [273, 255] on rect at bounding box center [270, 257] width 21 height 15
click at [297, 169] on div "Delete point" at bounding box center [338, 170] width 105 height 21
click at [271, 255] on tspan "?" at bounding box center [269, 256] width 5 height 17
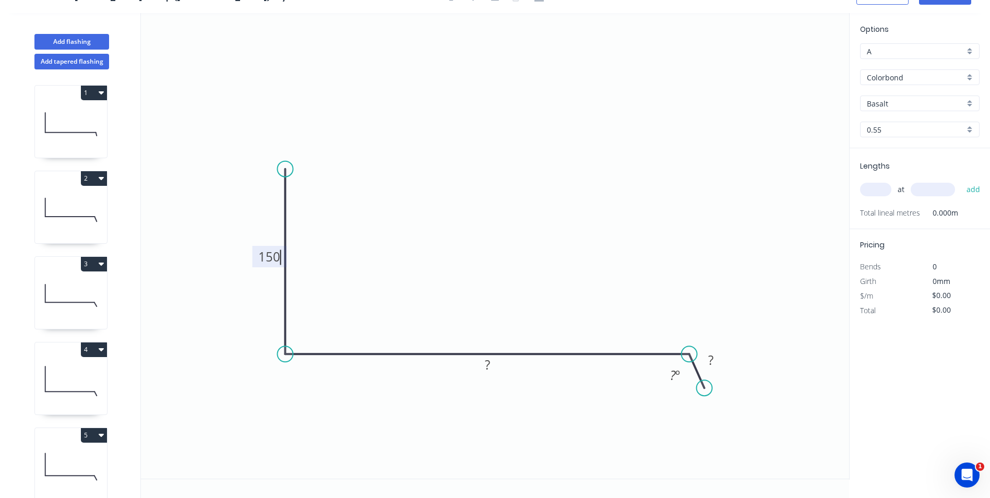
click at [463, 225] on icon "0 150 ? ? ? º" at bounding box center [495, 246] width 709 height 466
click at [494, 363] on rect at bounding box center [487, 365] width 21 height 15
type input "$15.52"
click at [526, 112] on icon "0 150 370 38 120 º" at bounding box center [495, 246] width 709 height 466
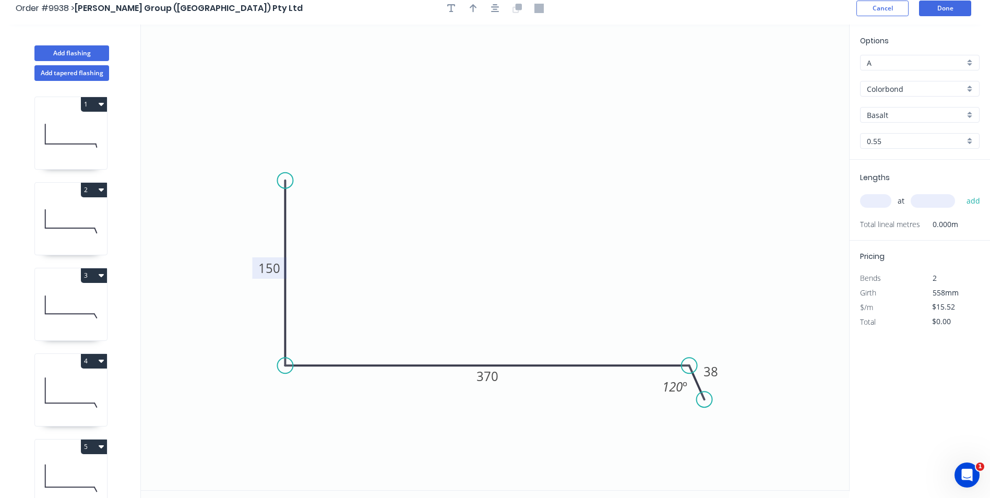
scroll to position [0, 0]
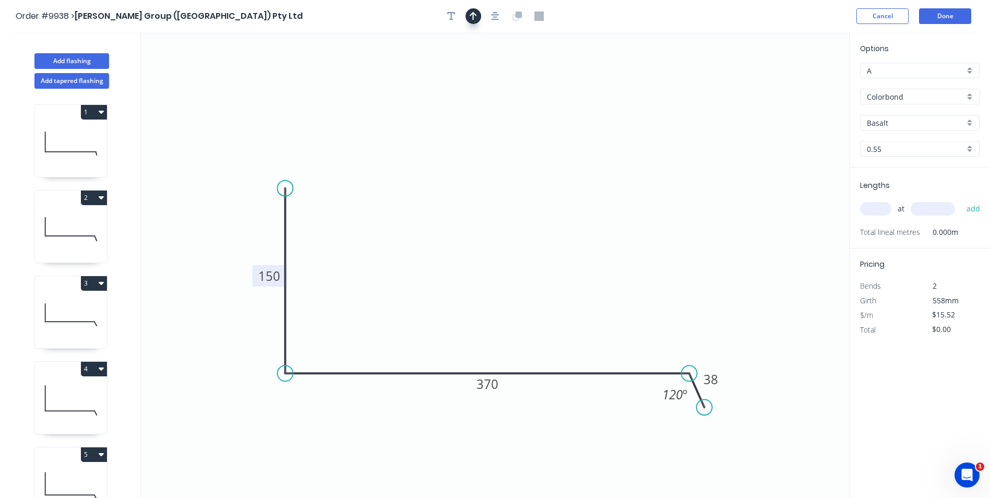
click at [476, 18] on icon "button" at bounding box center [473, 15] width 7 height 9
drag, startPoint x: 797, startPoint y: 81, endPoint x: 494, endPoint y: 256, distance: 350.4
click at [494, 257] on icon at bounding box center [493, 245] width 9 height 33
click at [903, 122] on input "Basalt" at bounding box center [916, 122] width 98 height 11
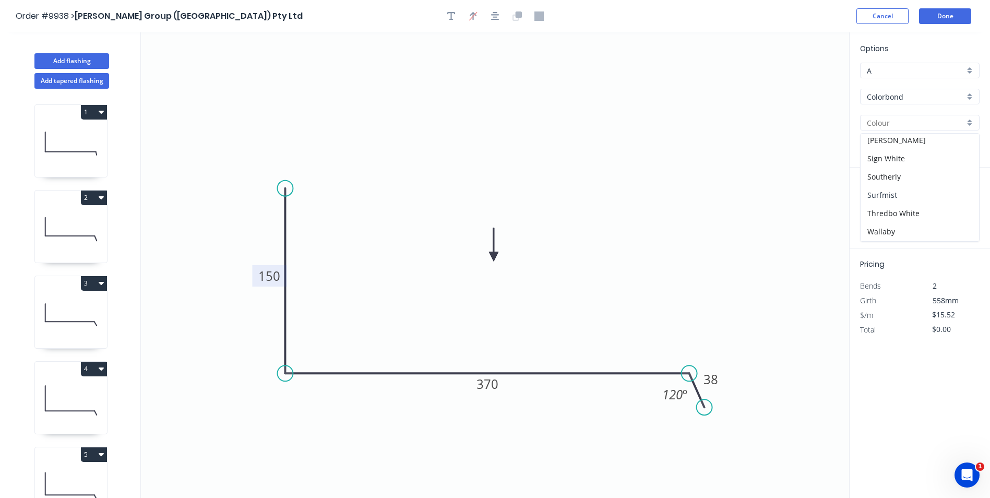
click at [901, 189] on div "Surfmist" at bounding box center [920, 195] width 119 height 18
type input "Surfmist"
click at [871, 210] on input "text" at bounding box center [875, 209] width 31 height 14
type input "1"
type input "1000"
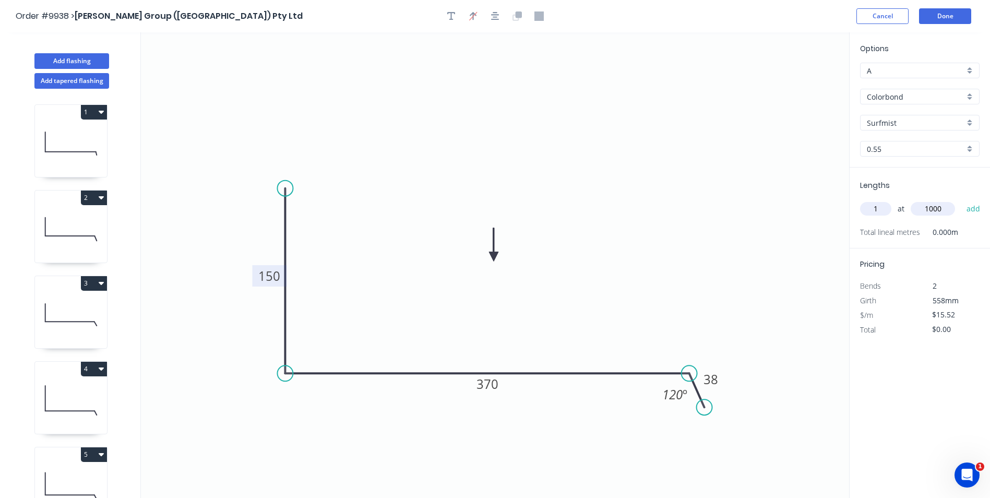
click at [962, 200] on button "add" at bounding box center [974, 209] width 25 height 18
type input "$15.52"
click at [949, 14] on button "Done" at bounding box center [945, 16] width 52 height 16
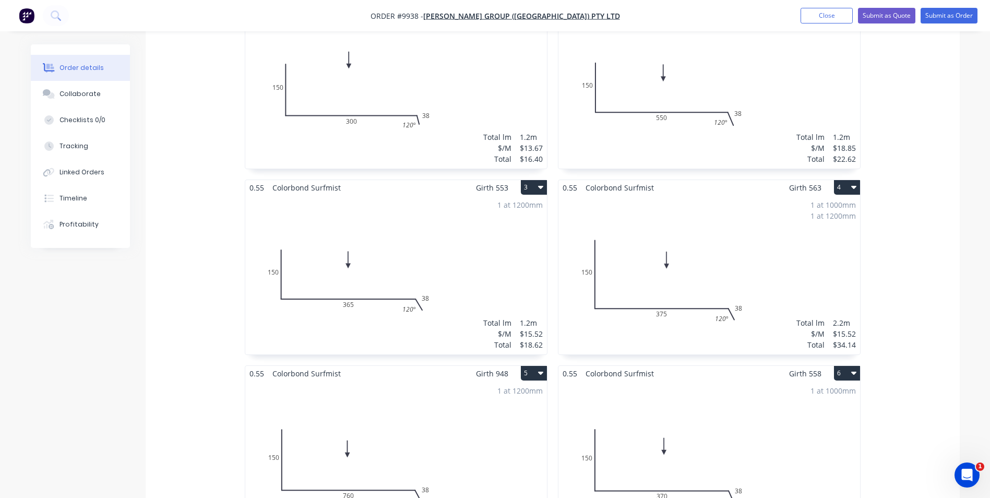
scroll to position [574, 0]
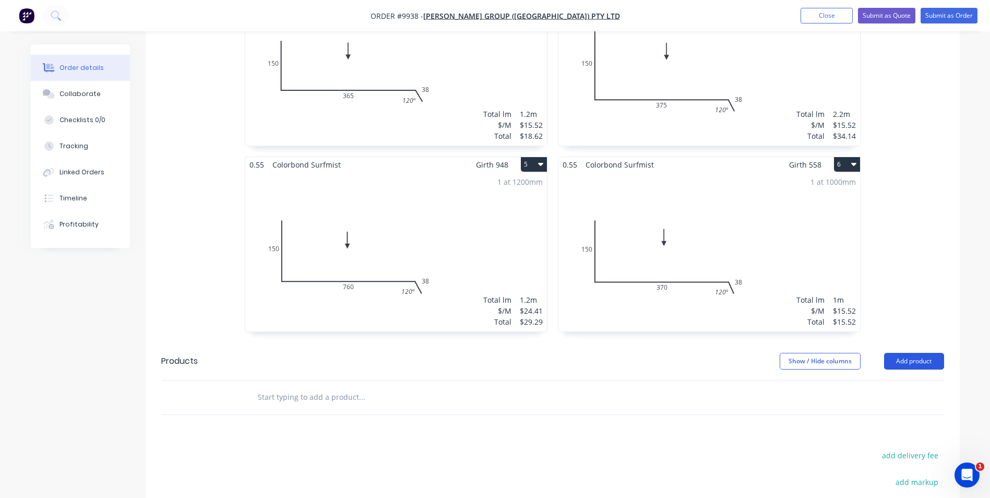
click at [910, 353] on button "Add product" at bounding box center [915, 361] width 60 height 17
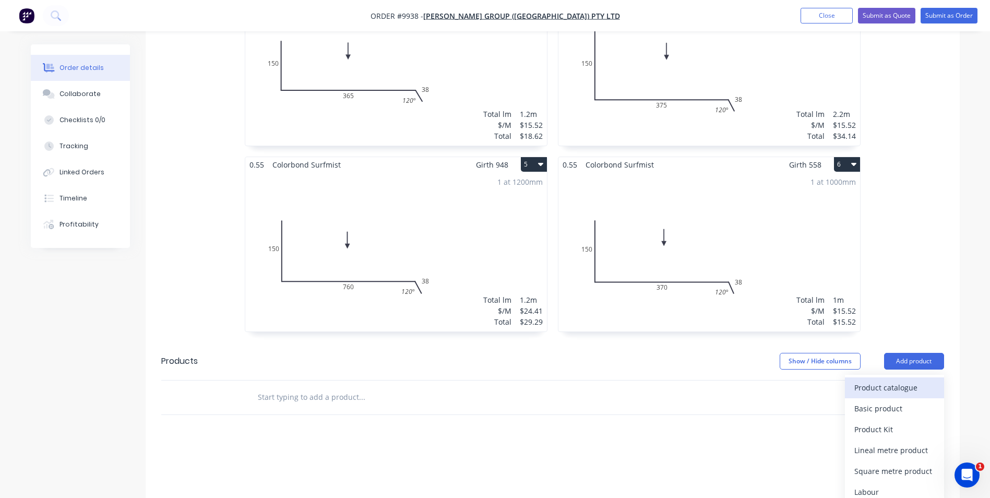
click at [897, 380] on div "Product catalogue" at bounding box center [895, 387] width 80 height 15
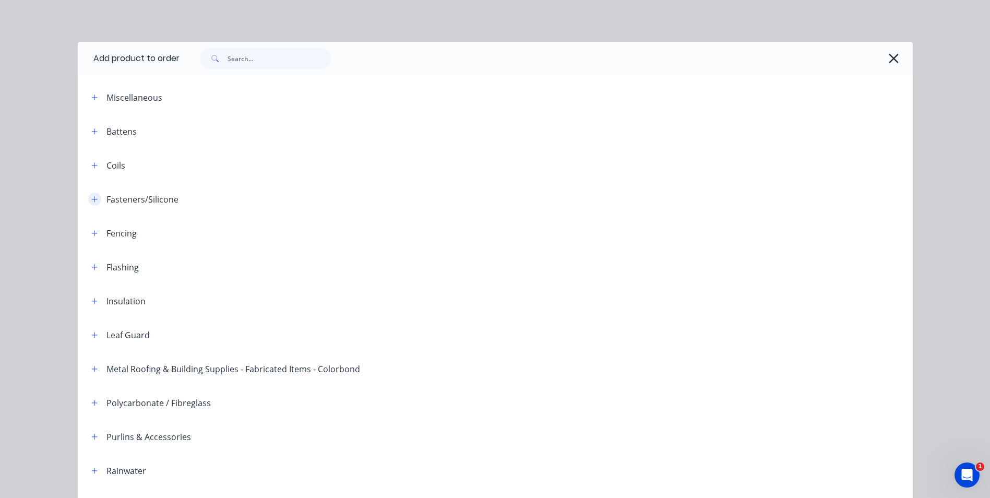
click at [91, 198] on icon "button" at bounding box center [94, 199] width 6 height 7
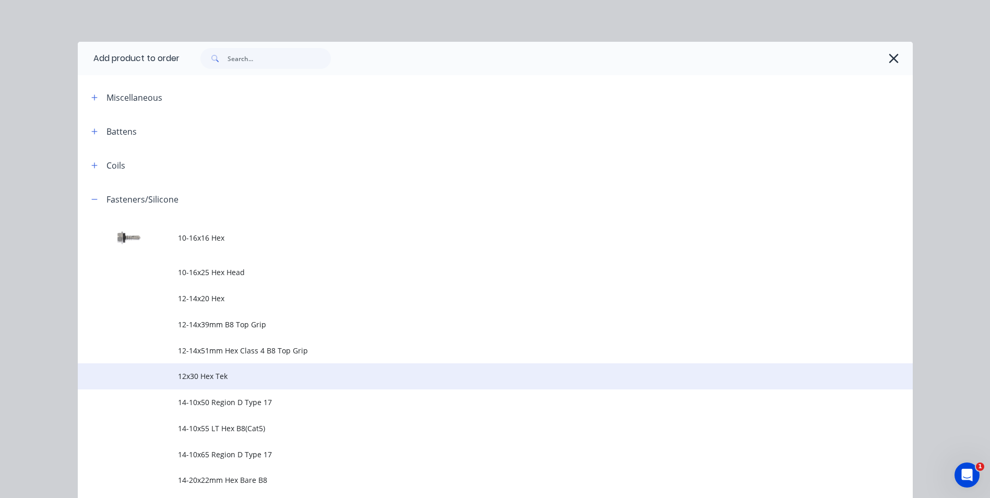
scroll to position [313, 0]
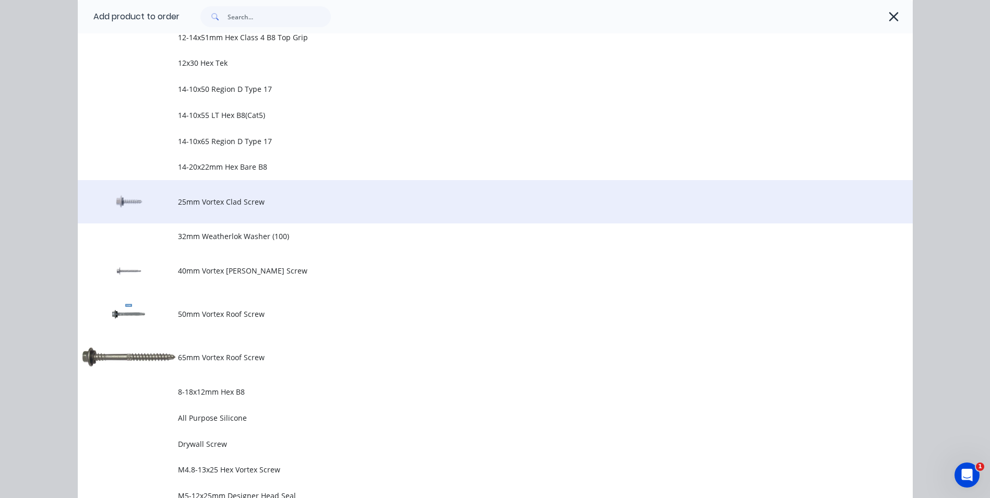
click at [232, 203] on span "25mm Vortex Clad Screw" at bounding box center [472, 201] width 588 height 11
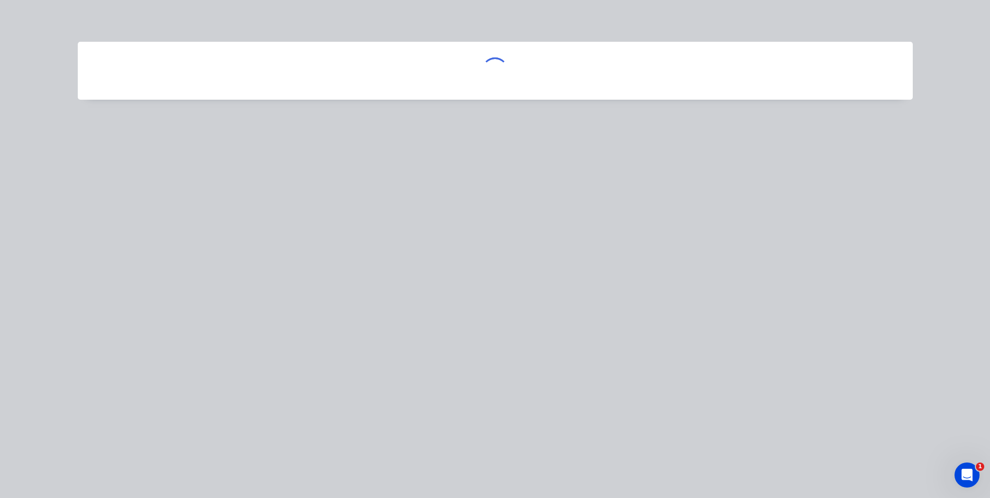
scroll to position [0, 0]
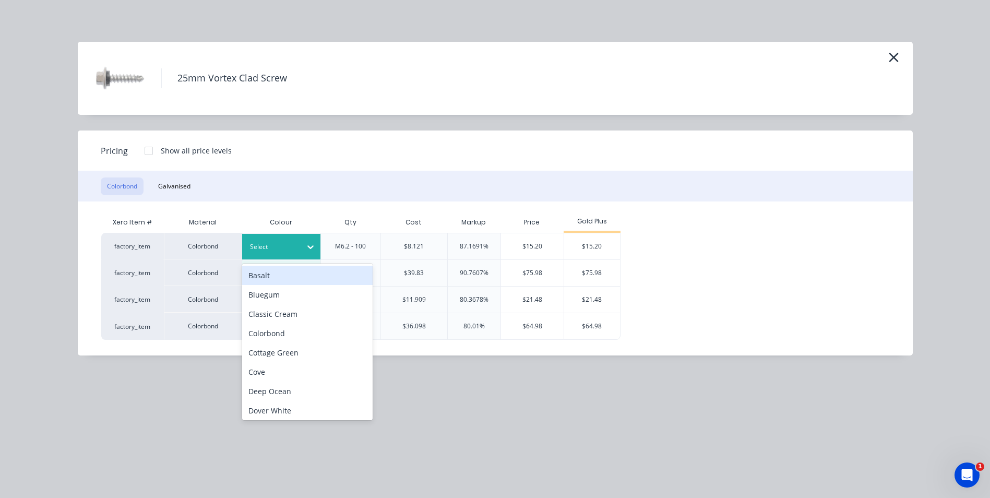
click at [310, 246] on icon at bounding box center [310, 247] width 10 height 10
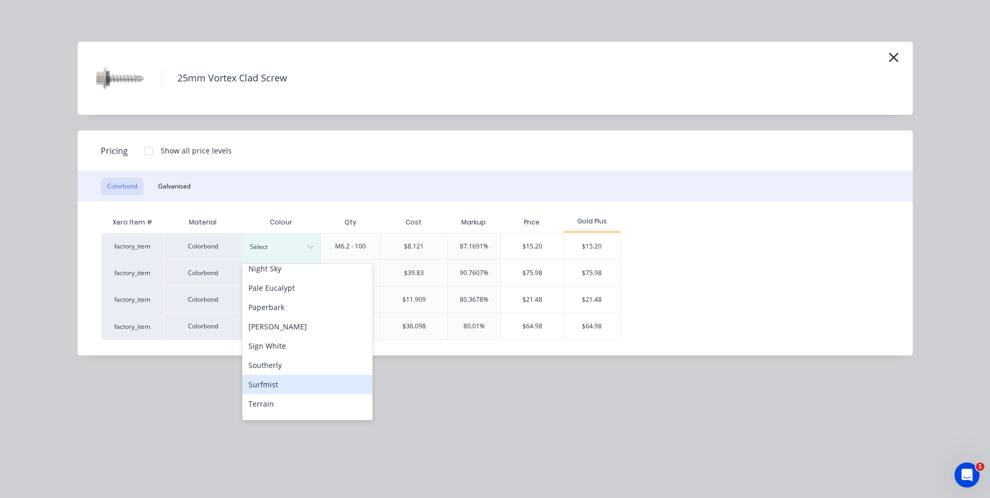
scroll to position [313, 0]
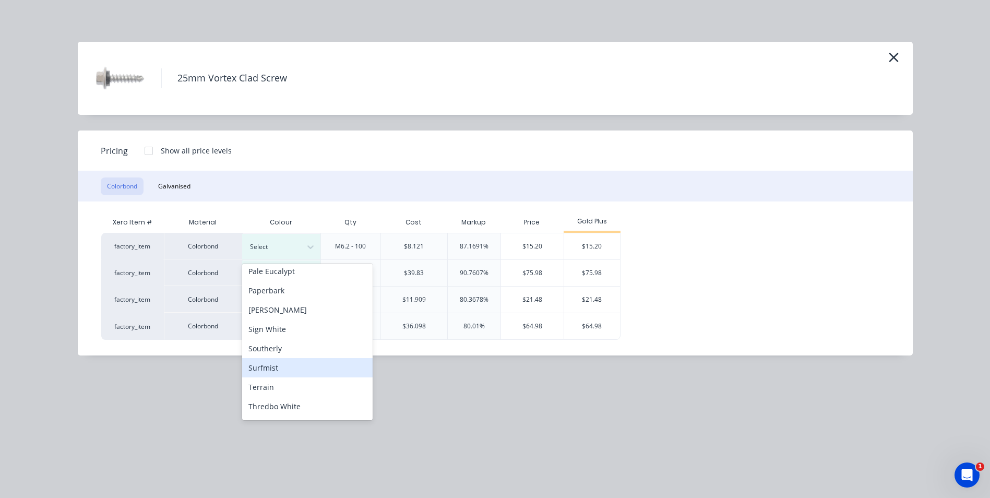
click at [288, 364] on div "Surfmist" at bounding box center [307, 367] width 131 height 19
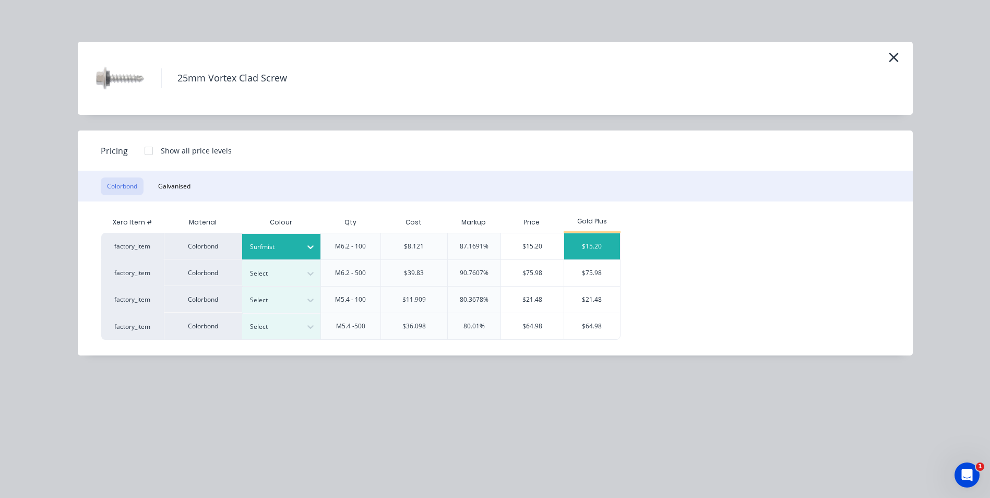
click at [593, 242] on div "$15.20" at bounding box center [592, 246] width 56 height 26
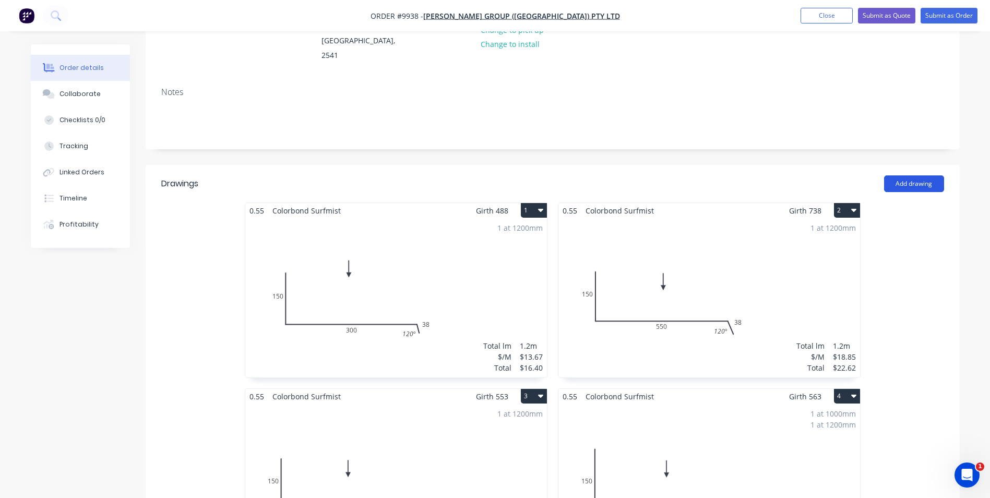
click at [910, 175] on button "Add drawing" at bounding box center [915, 183] width 60 height 17
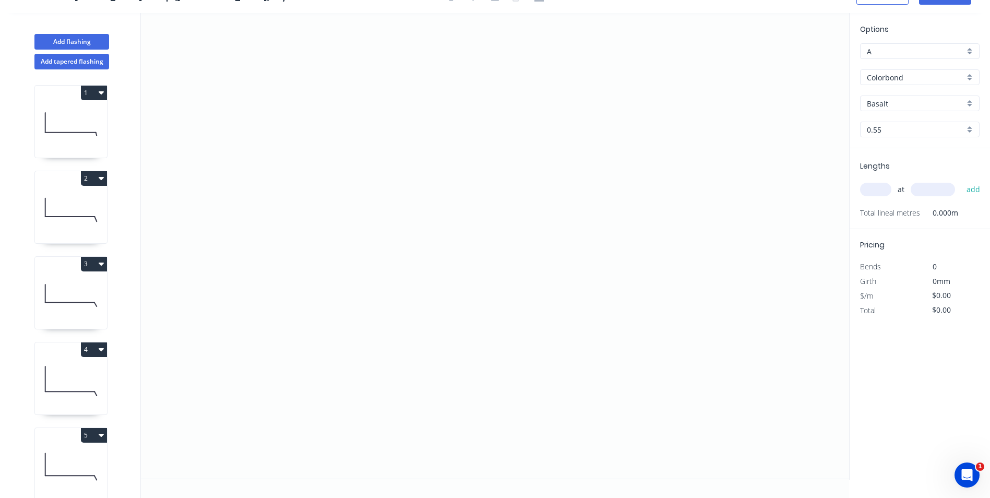
scroll to position [19, 0]
click at [292, 261] on icon "0" at bounding box center [495, 246] width 709 height 466
click at [305, 251] on icon "0" at bounding box center [495, 246] width 709 height 466
drag, startPoint x: 697, startPoint y: 247, endPoint x: 709, endPoint y: 253, distance: 13.5
click at [698, 247] on icon "0 ?" at bounding box center [495, 246] width 709 height 466
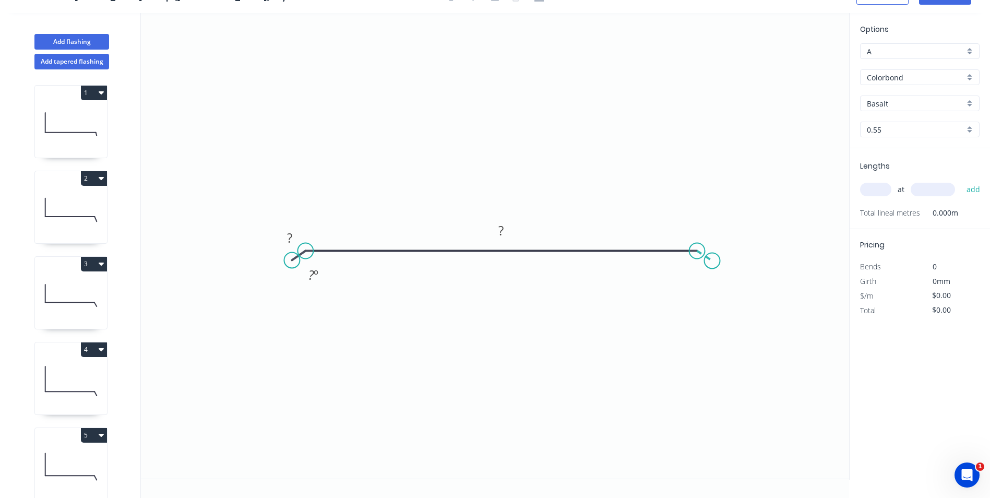
click at [713, 261] on icon "0 ? ? ? º" at bounding box center [495, 246] width 709 height 466
drag, startPoint x: 290, startPoint y: 263, endPoint x: 290, endPoint y: 274, distance: 10.5
click at [290, 274] on circle at bounding box center [290, 273] width 16 height 16
drag, startPoint x: 713, startPoint y: 263, endPoint x: 713, endPoint y: 272, distance: 8.9
click at [713, 272] on circle at bounding box center [713, 271] width 16 height 16
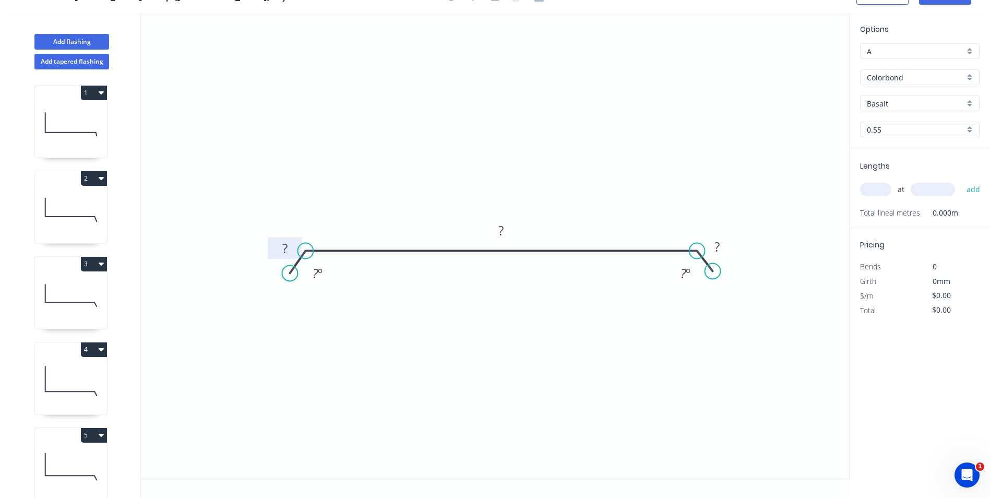
click at [285, 250] on tspan "?" at bounding box center [284, 248] width 5 height 17
click at [398, 179] on icon "0 38 ? ? ? º ? º" at bounding box center [495, 246] width 709 height 466
click at [329, 278] on rect at bounding box center [318, 273] width 34 height 21
click at [321, 274] on tspan "º" at bounding box center [320, 273] width 5 height 17
click at [509, 230] on rect at bounding box center [501, 231] width 21 height 15
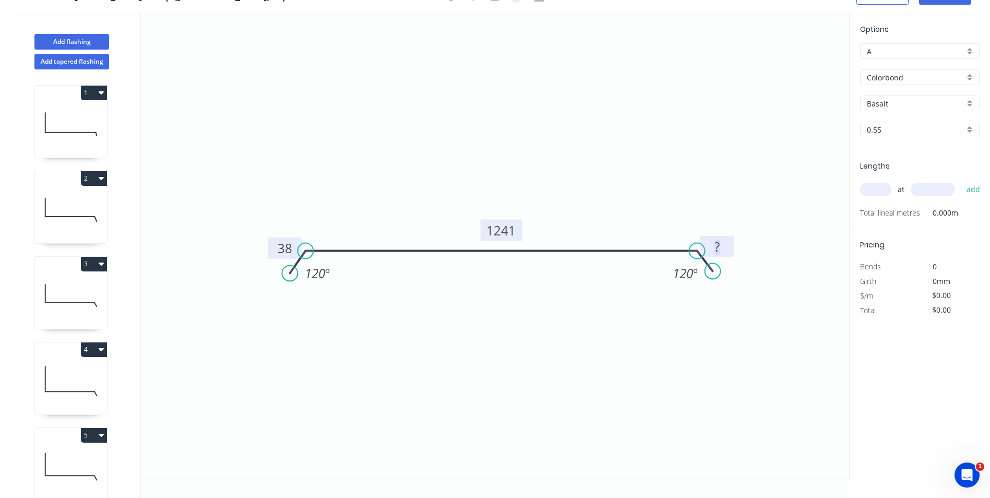
click at [515, 229] on tspan "1241" at bounding box center [501, 230] width 29 height 17
drag, startPoint x: 782, startPoint y: 219, endPoint x: 737, endPoint y: 257, distance: 59.2
click at [782, 220] on icon "0 38 1124 ? 120 º 120 º" at bounding box center [495, 246] width 709 height 466
click at [721, 247] on rect at bounding box center [717, 247] width 21 height 15
click at [746, 159] on icon "0 38 1124 38 120 º 120 º" at bounding box center [495, 246] width 709 height 466
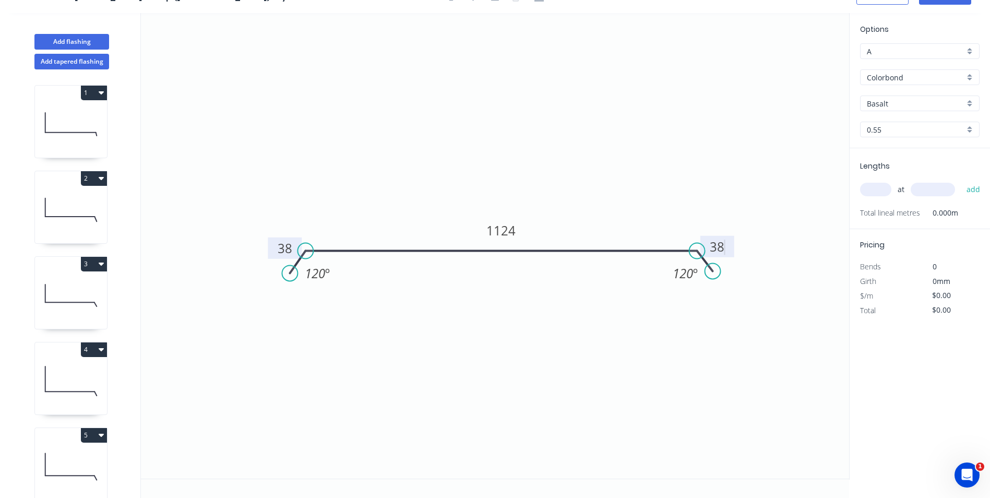
type input "$28.87"
click at [882, 185] on input "text" at bounding box center [875, 190] width 31 height 14
type input "1"
type input "2101"
click at [962, 181] on button "add" at bounding box center [974, 190] width 25 height 18
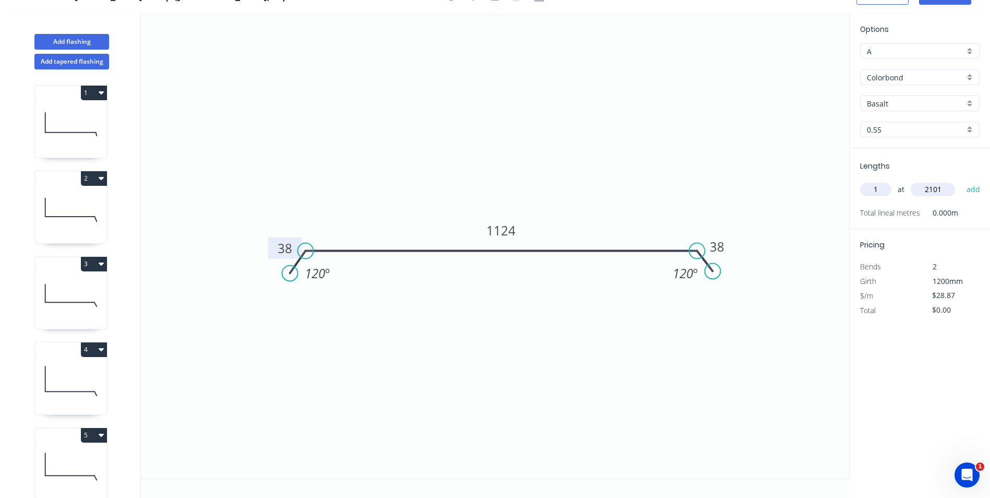
type input "$60.66"
click at [906, 97] on div "Basalt" at bounding box center [920, 104] width 120 height 16
click at [900, 123] on div "Surfmist" at bounding box center [920, 123] width 119 height 18
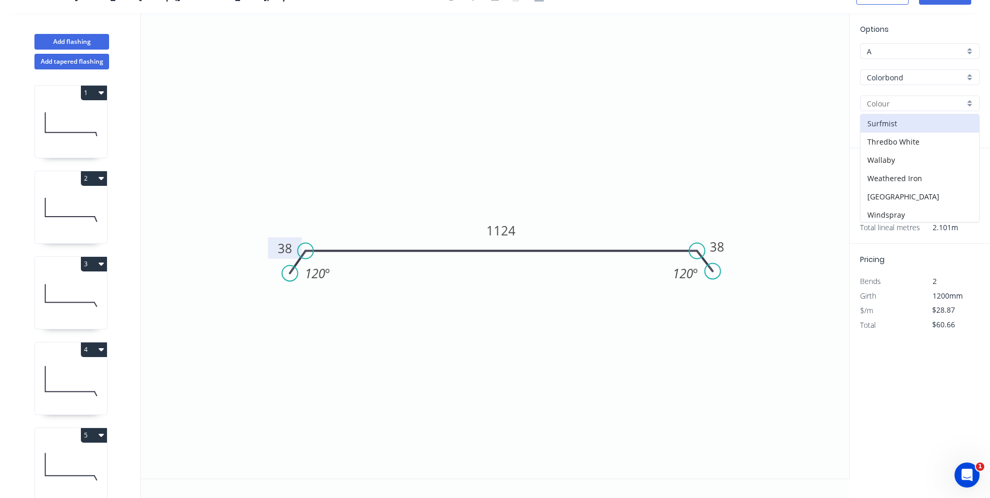
type input "Surfmist"
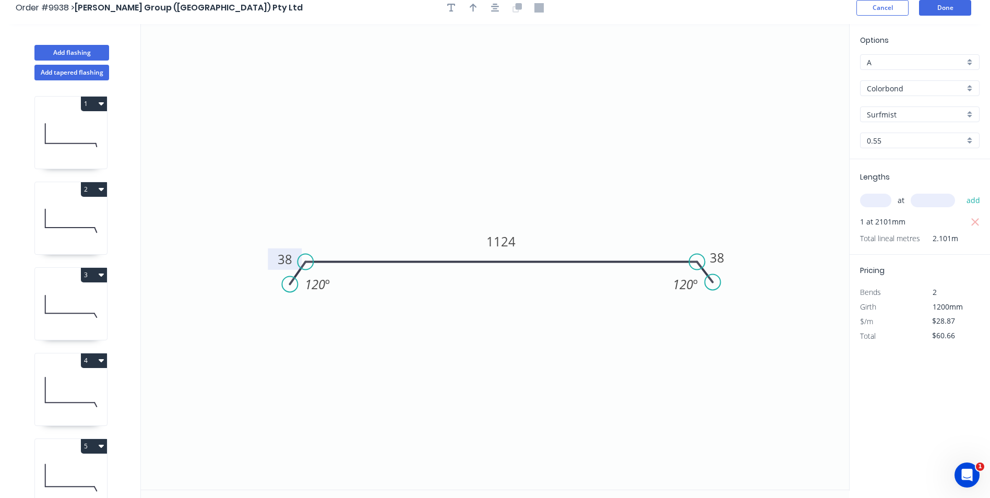
scroll to position [0, 0]
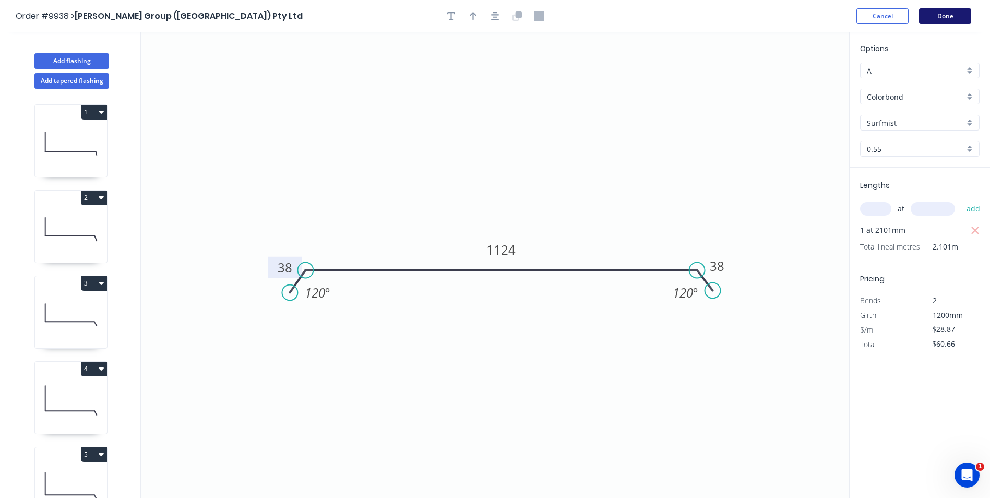
click at [935, 15] on button "Done" at bounding box center [945, 16] width 52 height 16
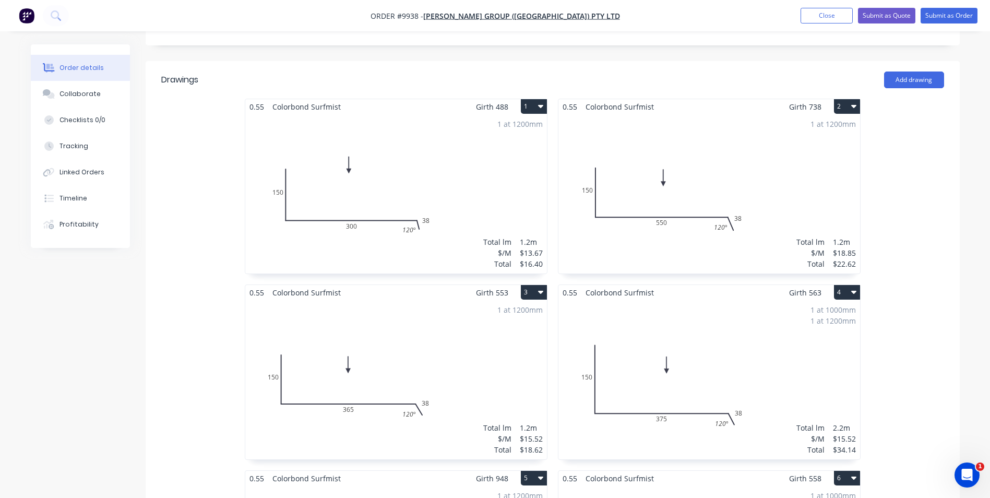
scroll to position [104, 0]
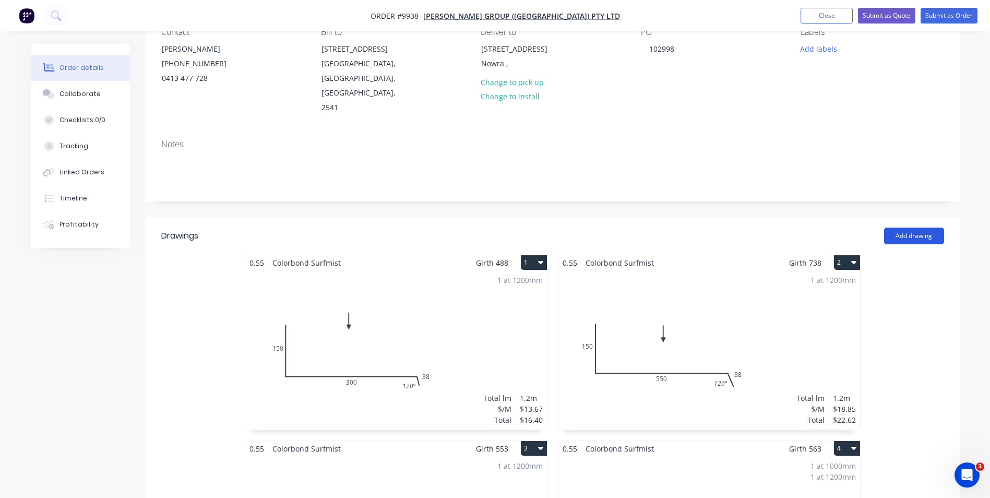
click at [898, 228] on button "Add drawing" at bounding box center [915, 236] width 60 height 17
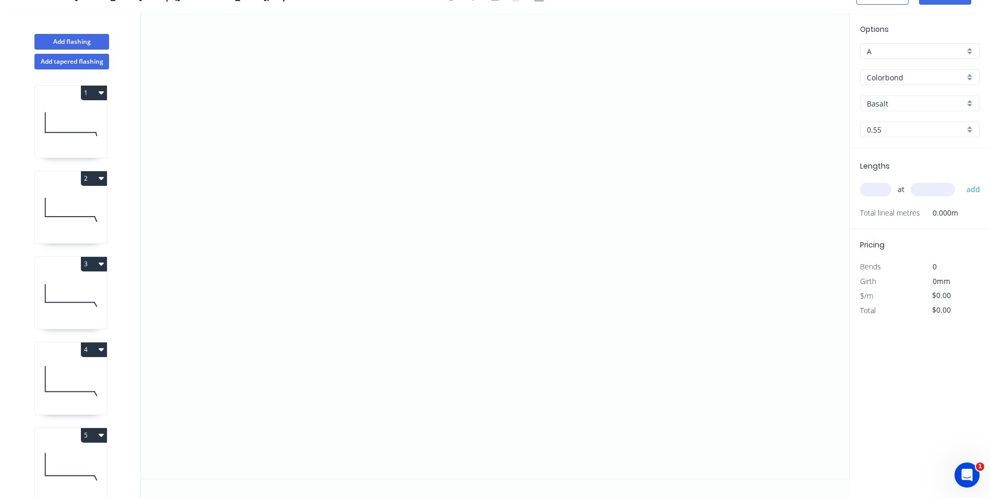
scroll to position [19, 0]
click at [212, 348] on icon "0" at bounding box center [495, 246] width 709 height 466
drag, startPoint x: 229, startPoint y: 308, endPoint x: 237, endPoint y: 306, distance: 8.6
click at [229, 309] on icon at bounding box center [219, 328] width 20 height 41
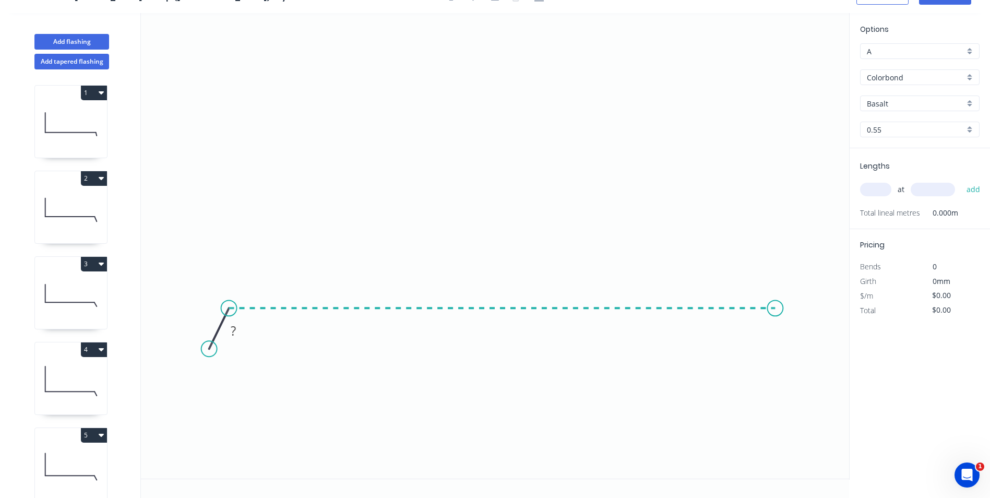
click at [776, 308] on icon "0 ?" at bounding box center [495, 246] width 709 height 466
click at [794, 356] on icon "0 ? ? ? º" at bounding box center [495, 246] width 709 height 466
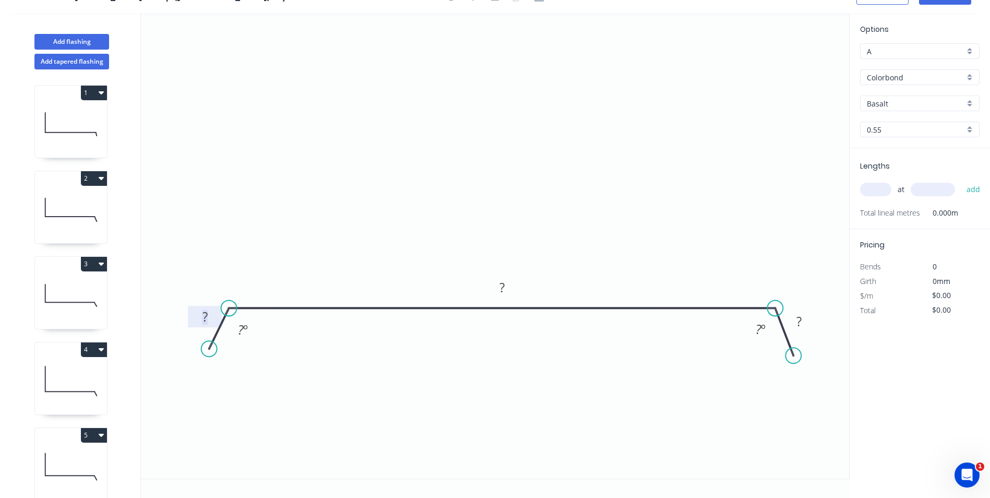
click at [203, 322] on tspan "?" at bounding box center [205, 316] width 5 height 17
click at [906, 102] on input "Basalt" at bounding box center [916, 103] width 98 height 11
click at [903, 173] on div "Surfmist" at bounding box center [920, 176] width 119 height 18
type input "Surfmist"
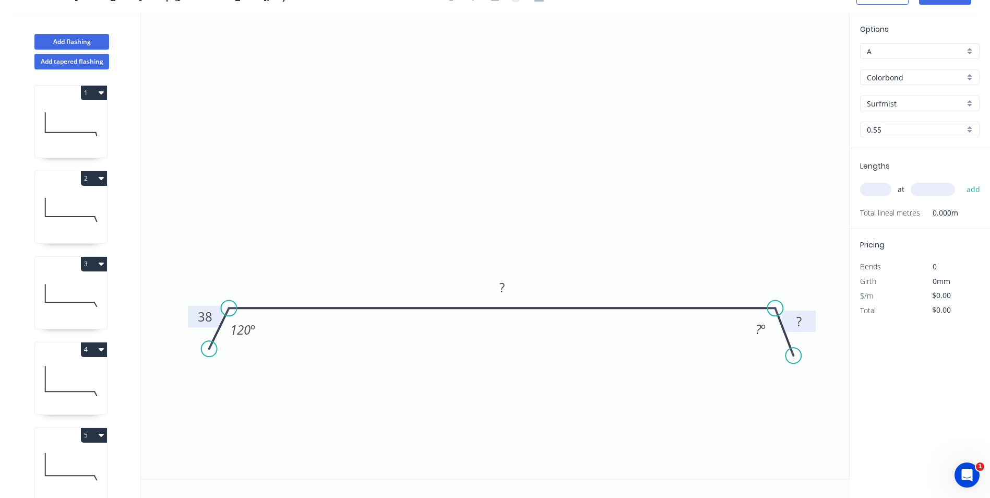
click at [800, 321] on tspan "?" at bounding box center [799, 321] width 5 height 17
click at [503, 289] on tspan "?" at bounding box center [502, 287] width 5 height 17
click at [515, 292] on rect at bounding box center [502, 288] width 34 height 15
click at [522, 234] on icon "0 38 1124 38 120 º 120 º" at bounding box center [495, 246] width 709 height 466
type input "$28.87"
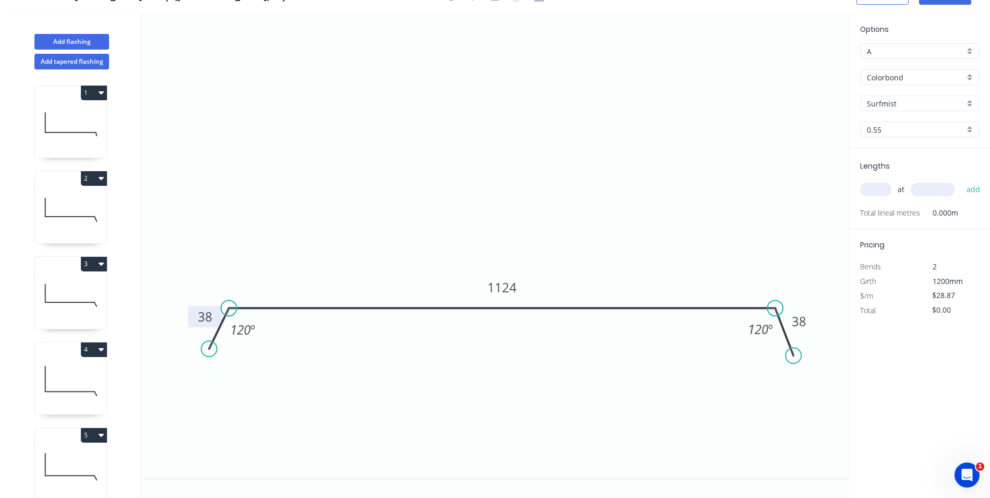
scroll to position [0, 0]
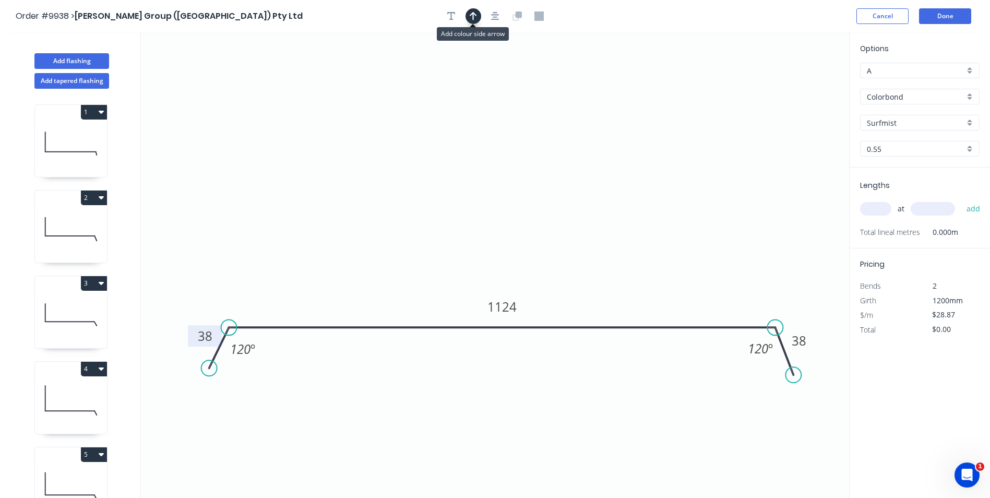
click at [472, 18] on icon "button" at bounding box center [473, 15] width 7 height 9
drag, startPoint x: 797, startPoint y: 81, endPoint x: 508, endPoint y: 200, distance: 312.6
click at [508, 200] on icon at bounding box center [507, 187] width 9 height 33
click at [873, 207] on input "text" at bounding box center [875, 209] width 31 height 14
type input "1"
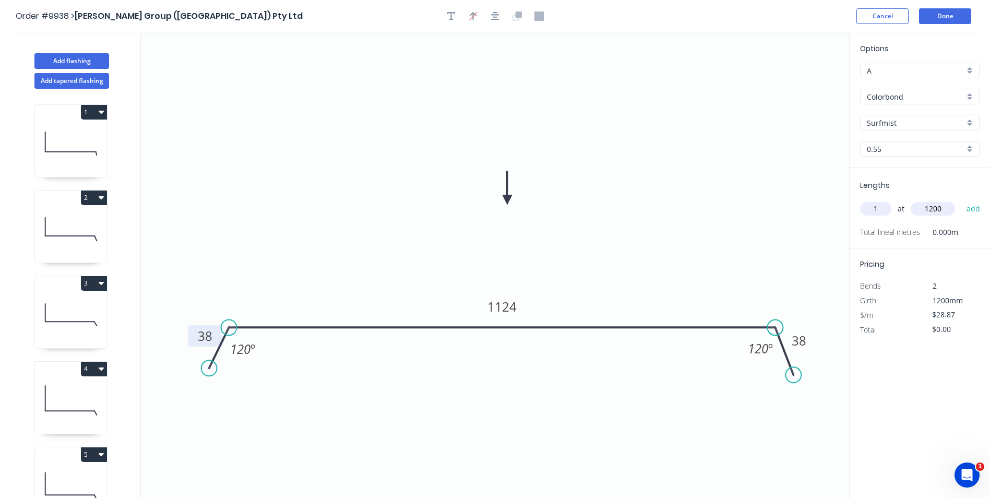
click at [730, 167] on icon "0 38 1124 38 120 º 120 º" at bounding box center [495, 265] width 709 height 466
type input "1200"
click at [973, 209] on button "add" at bounding box center [974, 209] width 25 height 18
type input "$34.64"
click at [931, 15] on button "Done" at bounding box center [945, 16] width 52 height 16
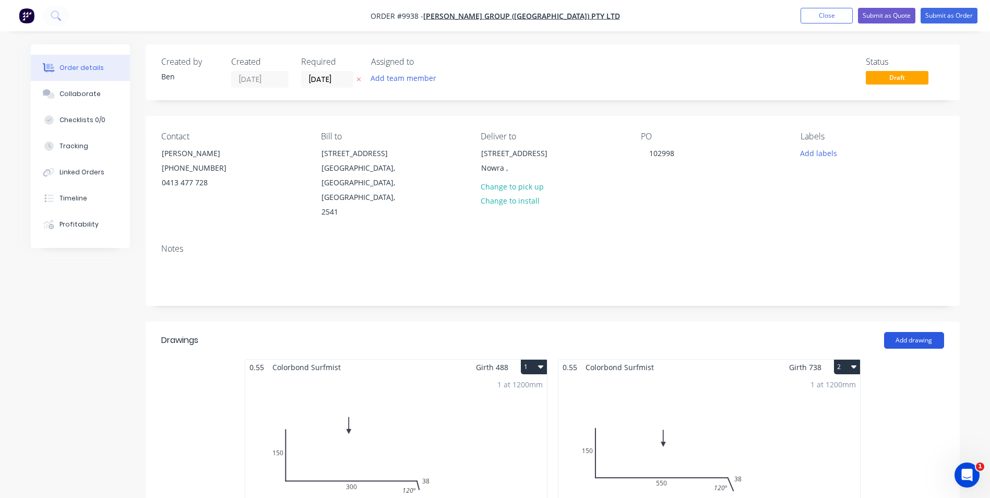
click at [916, 332] on button "Add drawing" at bounding box center [915, 340] width 60 height 17
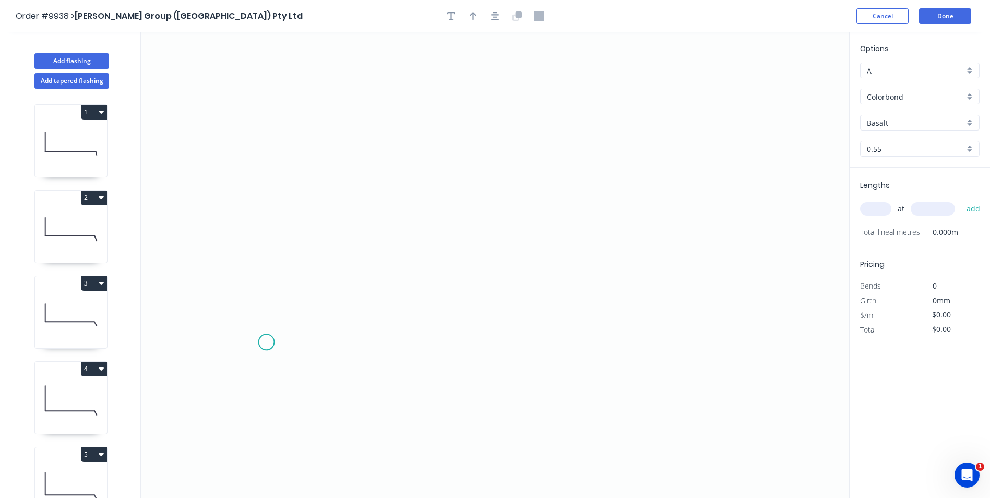
click at [262, 344] on icon "0" at bounding box center [495, 265] width 709 height 466
click at [277, 307] on icon "0" at bounding box center [495, 265] width 709 height 466
drag, startPoint x: 732, startPoint y: 302, endPoint x: 743, endPoint y: 313, distance: 15.9
click at [732, 302] on icon "0 ?" at bounding box center [495, 265] width 709 height 466
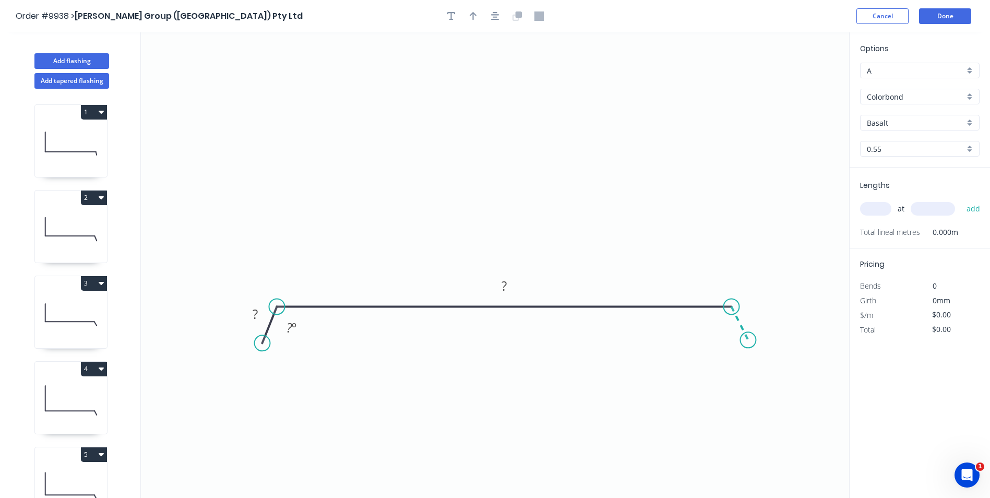
click at [749, 340] on icon "0 ? ? ? º" at bounding box center [495, 265] width 709 height 466
click at [251, 313] on rect at bounding box center [255, 315] width 21 height 15
click at [382, 151] on icon "0 38 2025 ? 120 º ? º" at bounding box center [495, 265] width 709 height 466
click at [715, 331] on tspan "?" at bounding box center [716, 328] width 6 height 17
click at [658, 216] on icon "0 38 2025 38 120 º 120 º" at bounding box center [495, 265] width 709 height 466
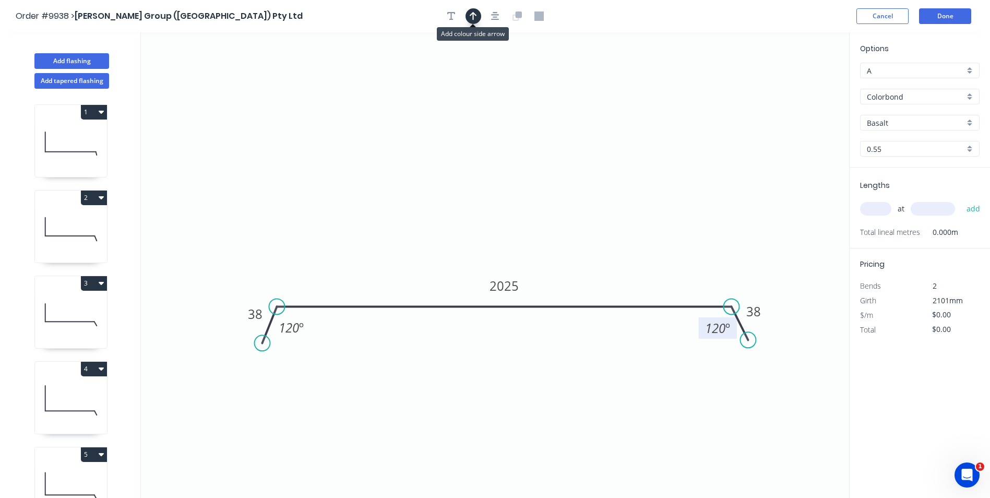
click at [474, 14] on icon "button" at bounding box center [473, 16] width 7 height 8
drag, startPoint x: 797, startPoint y: 81, endPoint x: 514, endPoint y: 169, distance: 295.9
click at [514, 169] on icon at bounding box center [514, 156] width 9 height 33
click at [918, 120] on input "Basalt" at bounding box center [916, 122] width 98 height 11
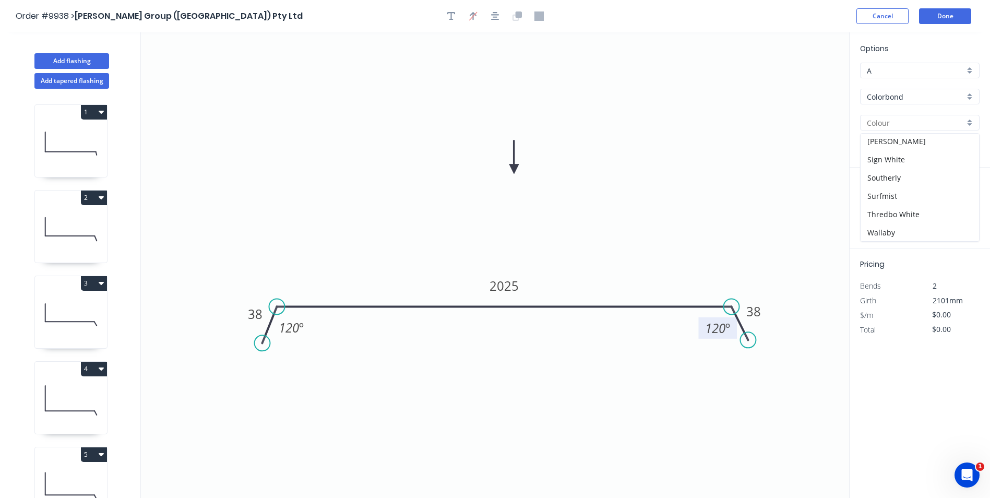
scroll to position [313, 0]
click at [890, 199] on div "Surfmist" at bounding box center [920, 195] width 119 height 18
type input "Surfmist"
click at [871, 212] on input "text" at bounding box center [875, 209] width 31 height 14
type input "3"
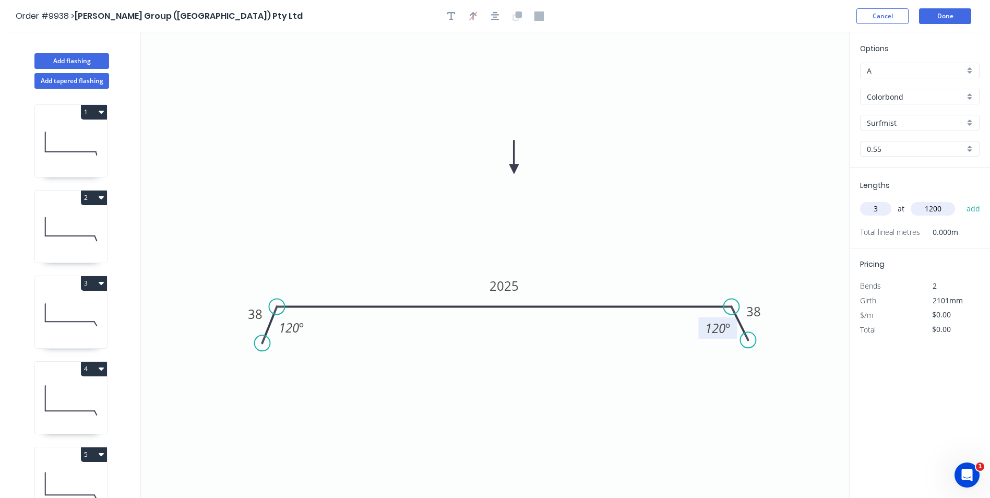
type input "1200"
click at [962, 200] on button "add" at bounding box center [974, 209] width 25 height 18
click at [930, 16] on button "Done" at bounding box center [945, 16] width 52 height 16
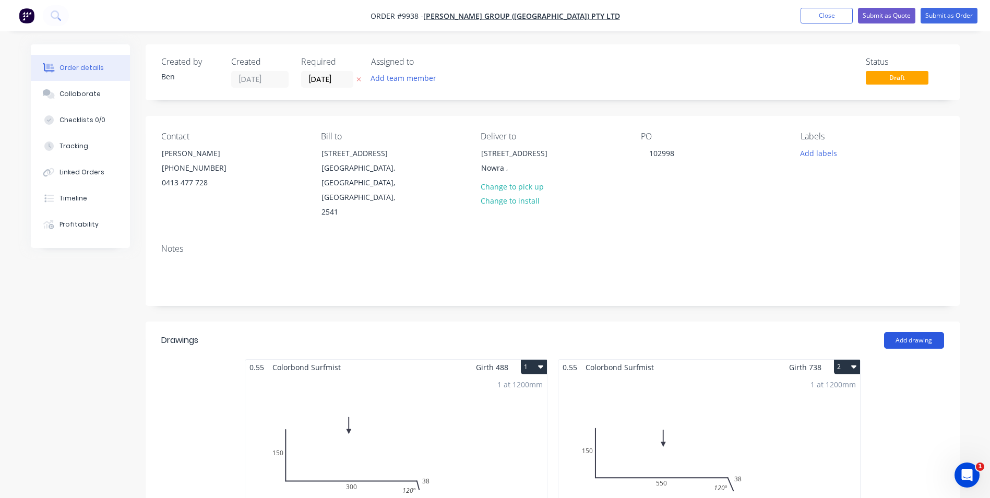
click at [900, 332] on button "Add drawing" at bounding box center [915, 340] width 60 height 17
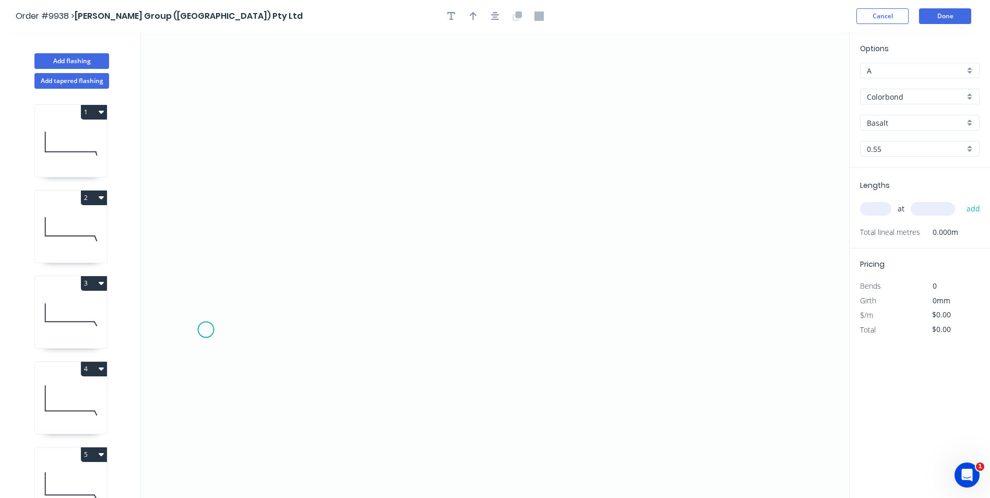
click at [206, 330] on icon "0" at bounding box center [495, 265] width 709 height 466
click at [224, 301] on icon at bounding box center [215, 314] width 18 height 29
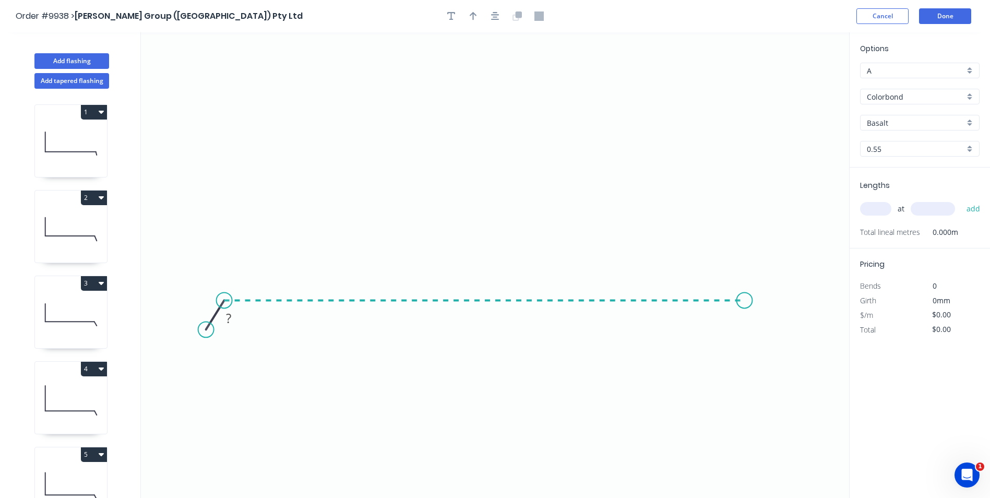
click at [746, 292] on icon "0 ?" at bounding box center [495, 265] width 709 height 466
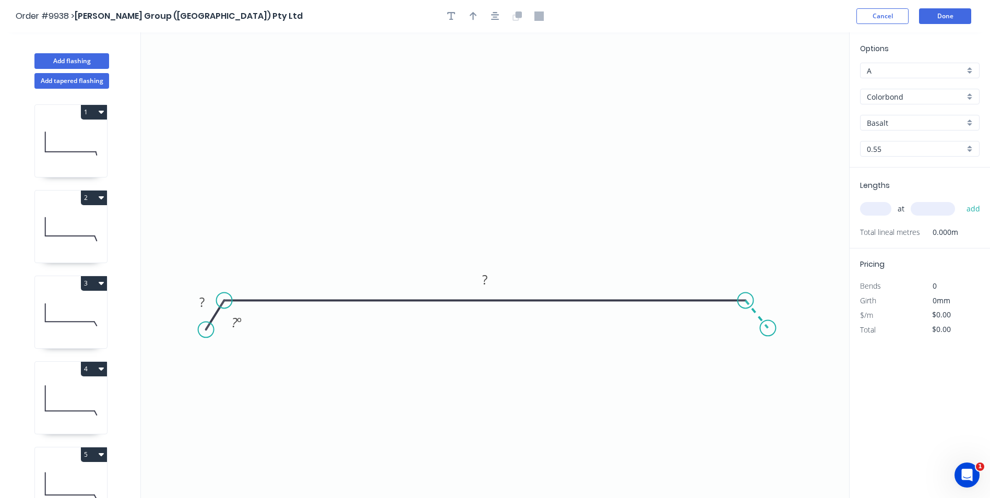
click at [769, 328] on icon "0 ? ? ? º" at bounding box center [495, 265] width 709 height 466
click at [201, 303] on tspan "?" at bounding box center [201, 301] width 5 height 17
click at [382, 118] on icon "0 38 1040 38 120 º 120 º" at bounding box center [495, 265] width 709 height 466
type input "$28.87"
click at [475, 19] on icon "button" at bounding box center [473, 15] width 7 height 9
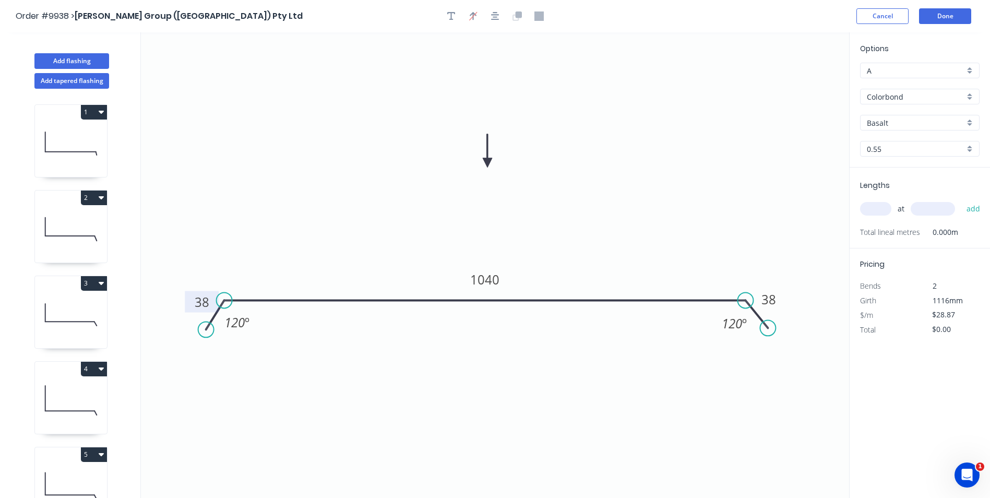
drag, startPoint x: 797, startPoint y: 82, endPoint x: 488, endPoint y: 163, distance: 319.5
click at [488, 163] on icon at bounding box center [487, 150] width 9 height 33
click at [916, 124] on input "Basalt" at bounding box center [916, 122] width 98 height 11
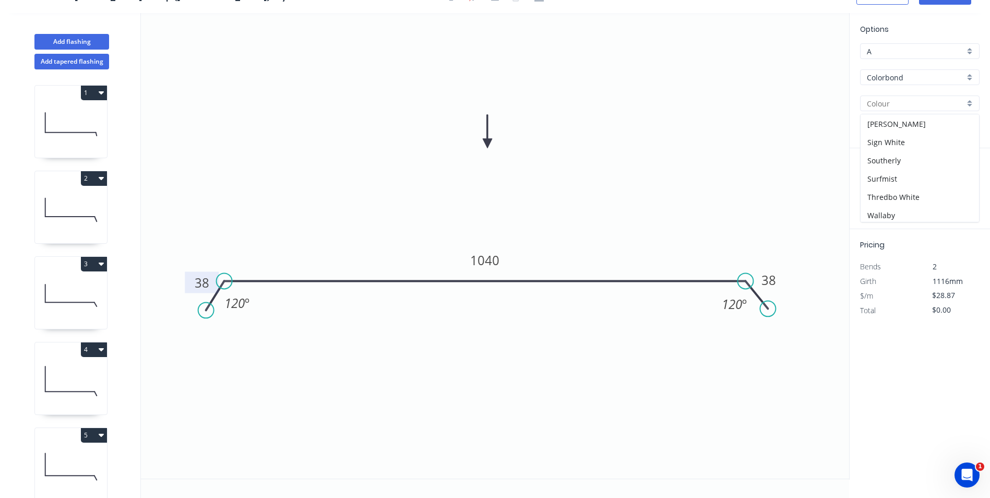
scroll to position [313, 0]
click at [904, 171] on div "Surfmist" at bounding box center [920, 176] width 119 height 18
type input "Surfmist"
click at [882, 191] on input "text" at bounding box center [875, 190] width 31 height 14
type input "7"
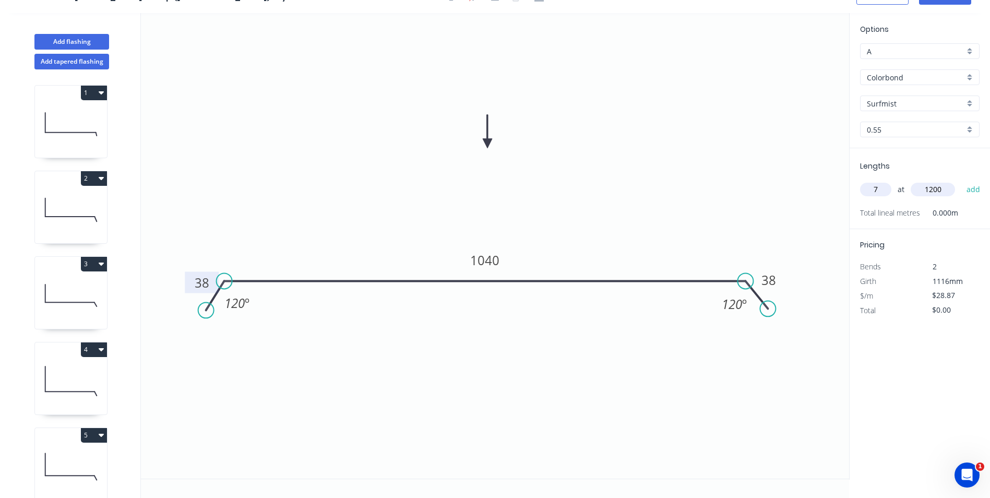
type input "1200"
click at [962, 181] on button "add" at bounding box center [974, 190] width 25 height 18
type input "$242.51"
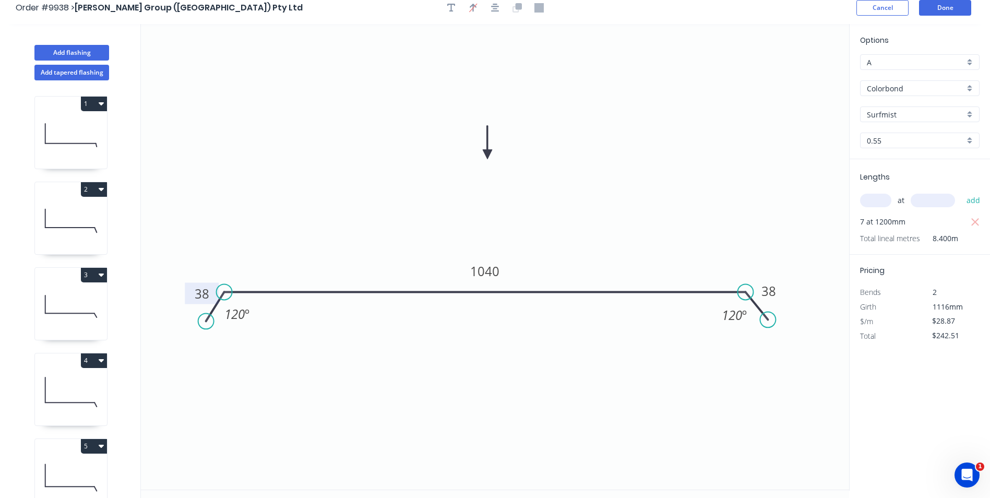
scroll to position [0, 0]
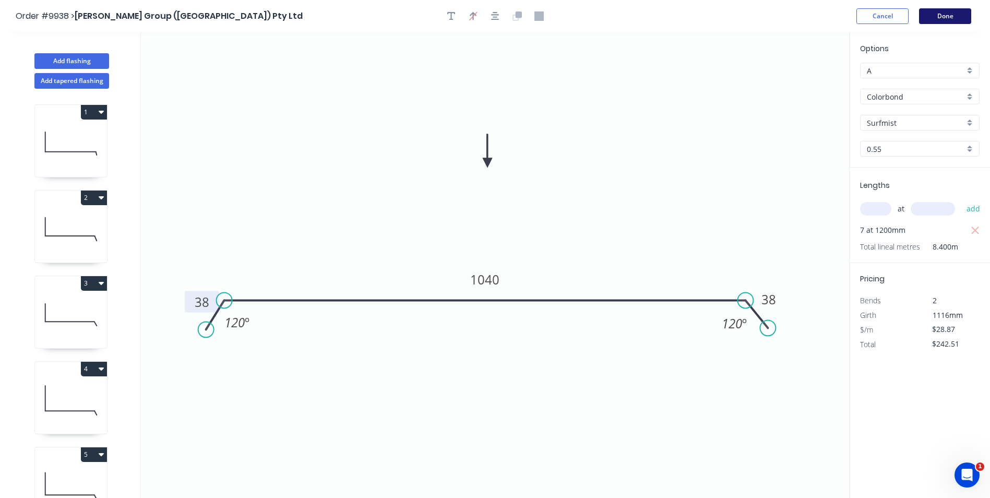
click at [938, 16] on button "Done" at bounding box center [945, 16] width 52 height 16
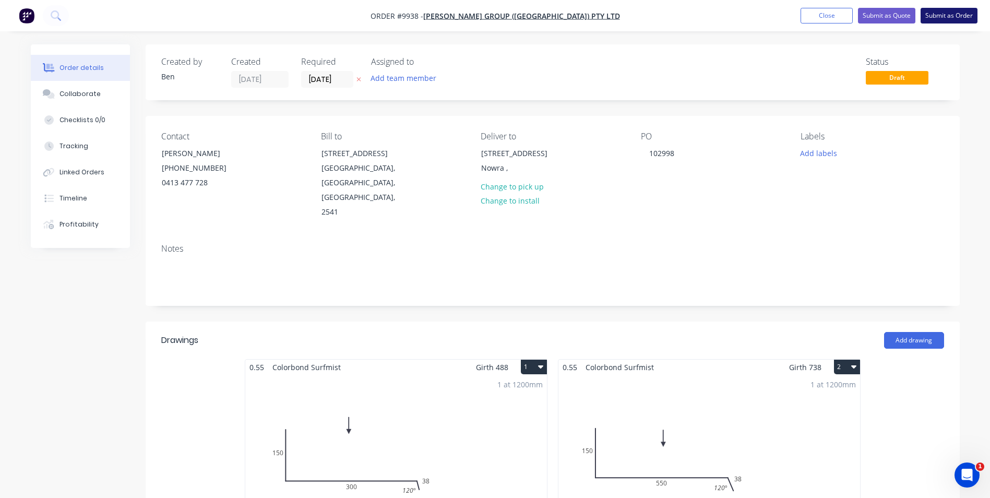
click at [938, 11] on button "Submit as Order" at bounding box center [949, 16] width 57 height 16
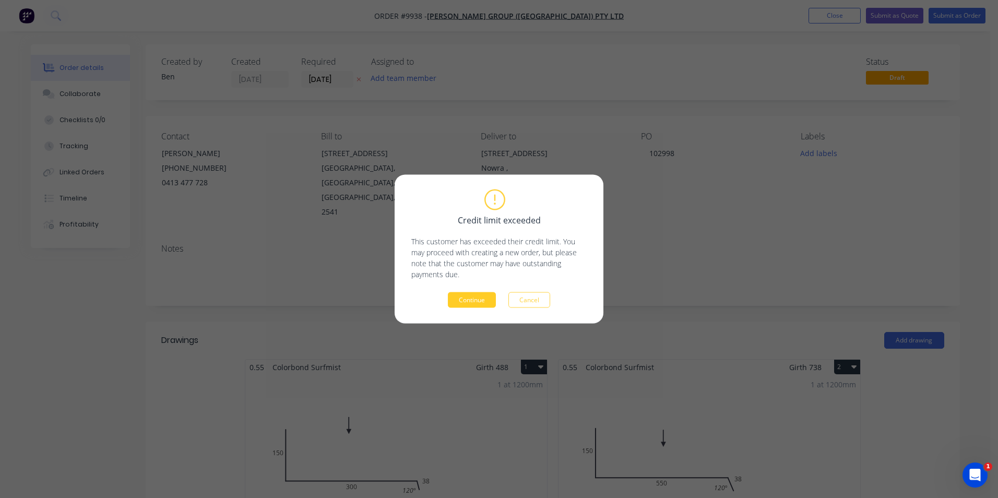
click at [467, 297] on button "Continue" at bounding box center [472, 300] width 48 height 16
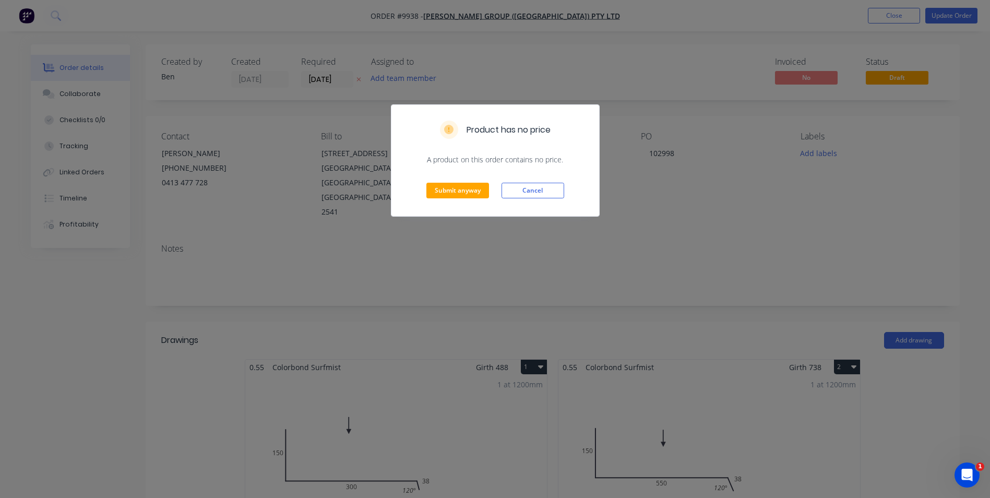
click at [466, 182] on div "Submit anyway Cancel" at bounding box center [496, 190] width 208 height 51
click at [466, 190] on button "Submit anyway" at bounding box center [458, 191] width 63 height 16
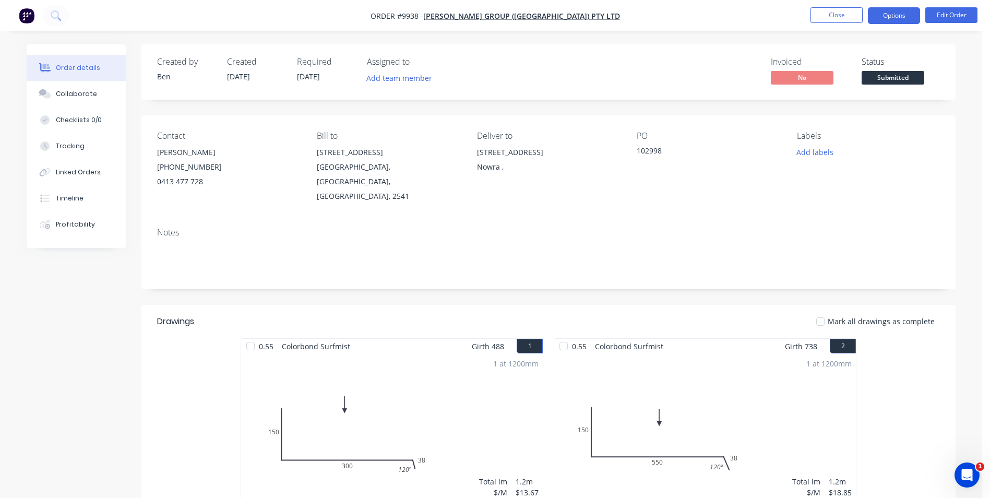
click at [885, 17] on button "Options" at bounding box center [894, 15] width 52 height 17
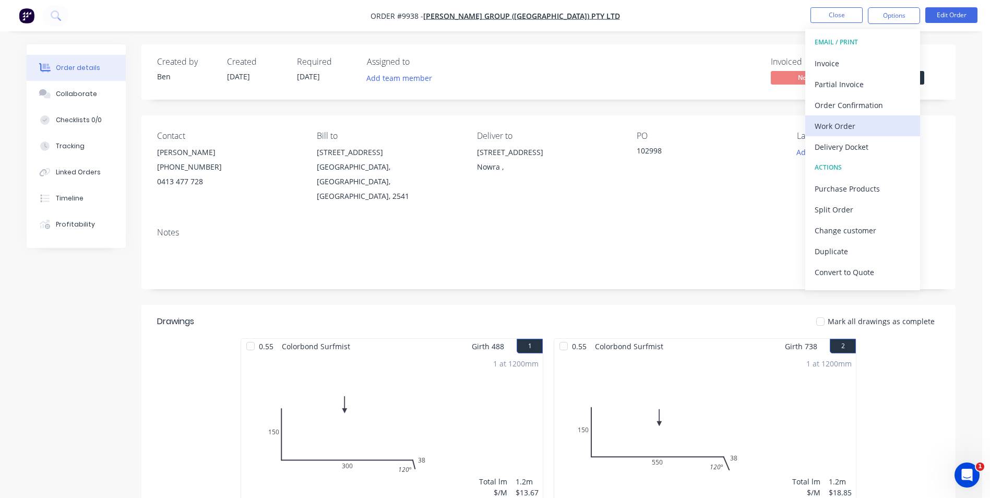
click at [838, 126] on div "Work Order" at bounding box center [863, 126] width 96 height 15
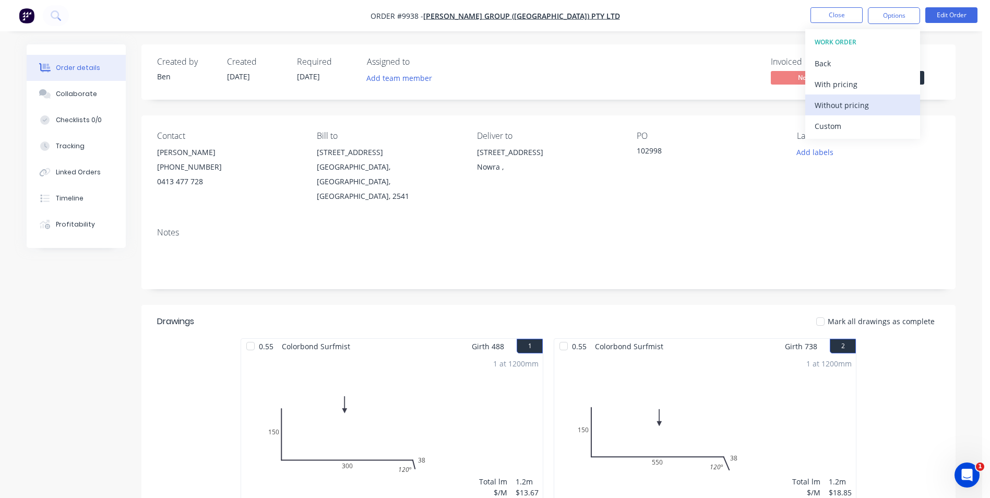
click at [845, 103] on div "Without pricing" at bounding box center [863, 105] width 96 height 15
